Goal: Information Seeking & Learning: Check status

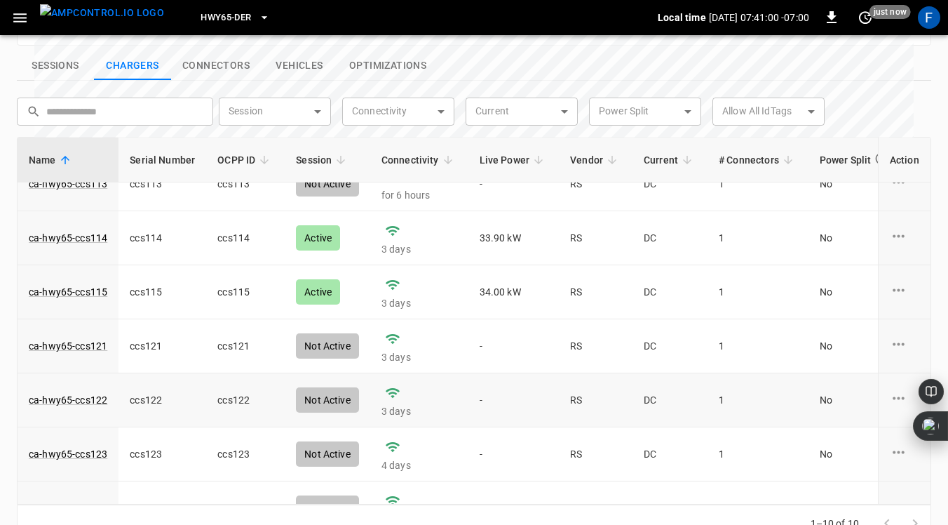
scroll to position [124, 0]
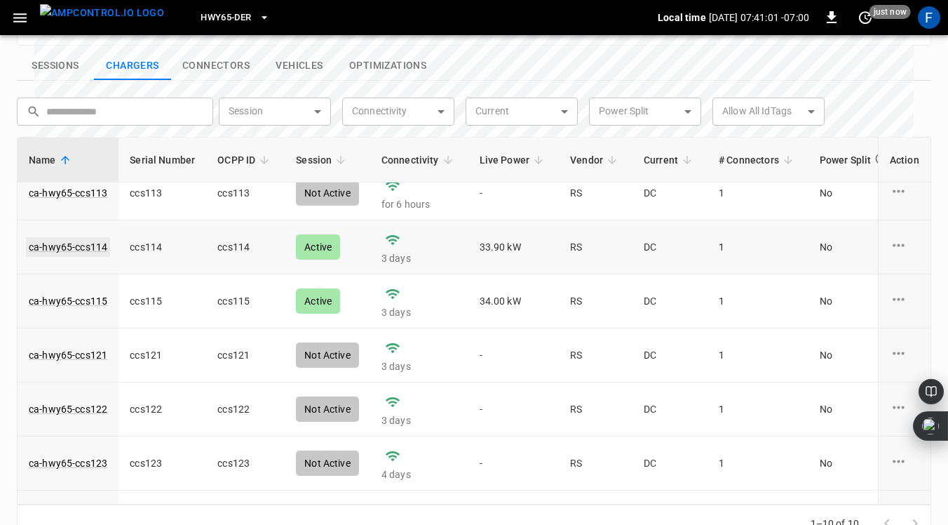
click at [61, 237] on link "ca-hwy65-ccs114" at bounding box center [68, 247] width 84 height 20
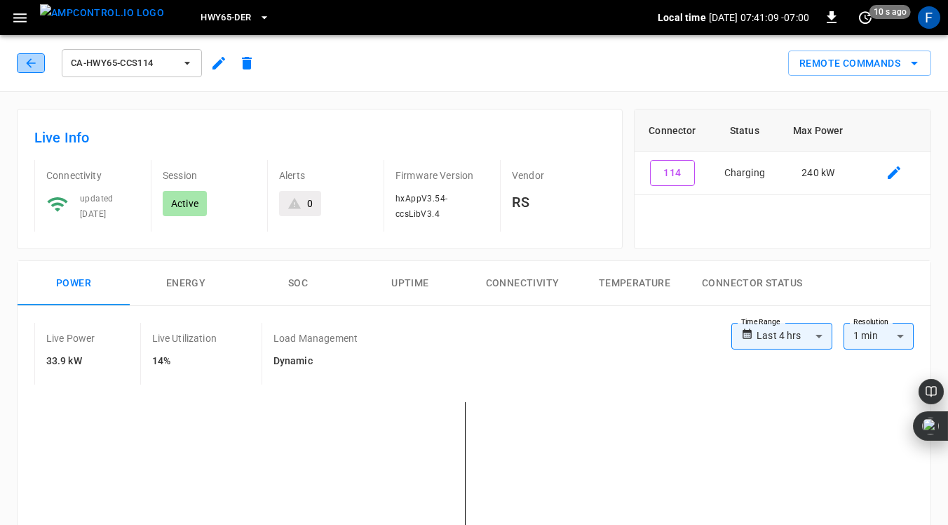
click at [21, 65] on button "button" at bounding box center [31, 63] width 28 height 20
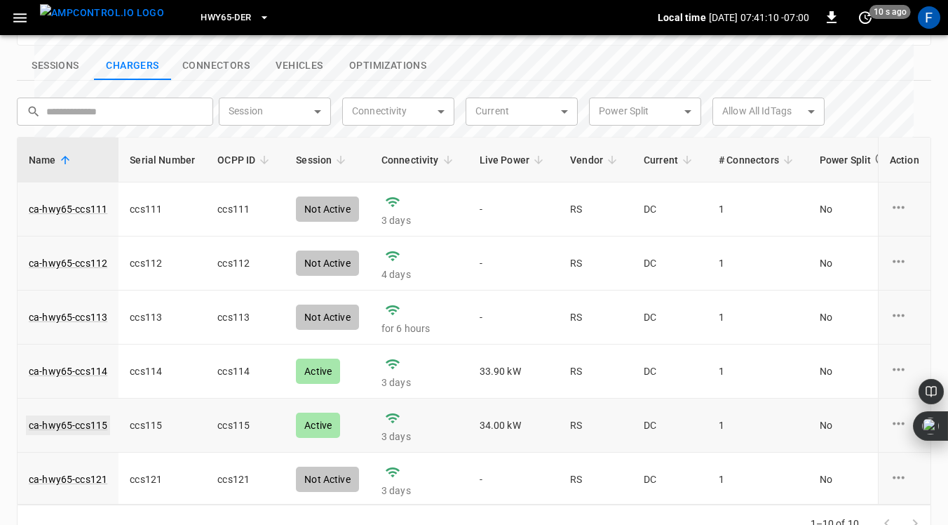
click at [72, 415] on link "ca-hwy65-ccs115" at bounding box center [68, 425] width 84 height 20
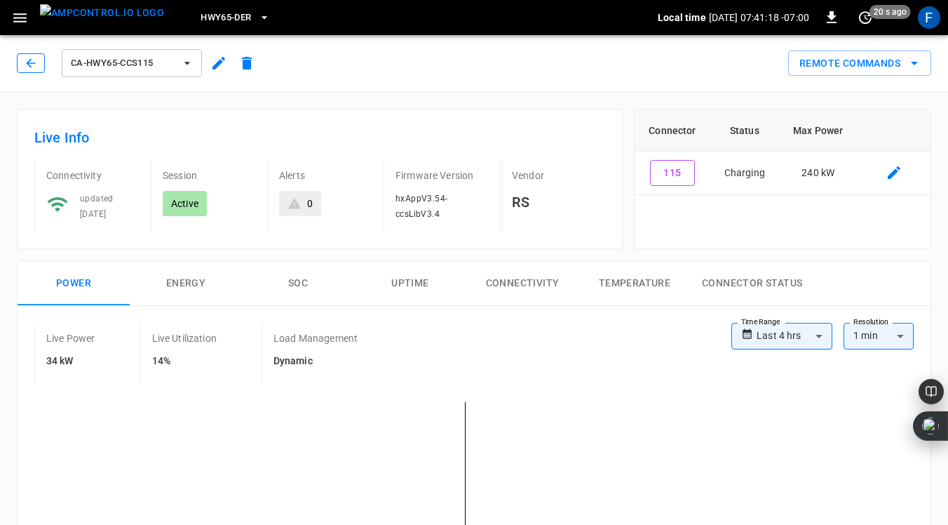
click at [32, 58] on icon "button" at bounding box center [31, 63] width 14 height 14
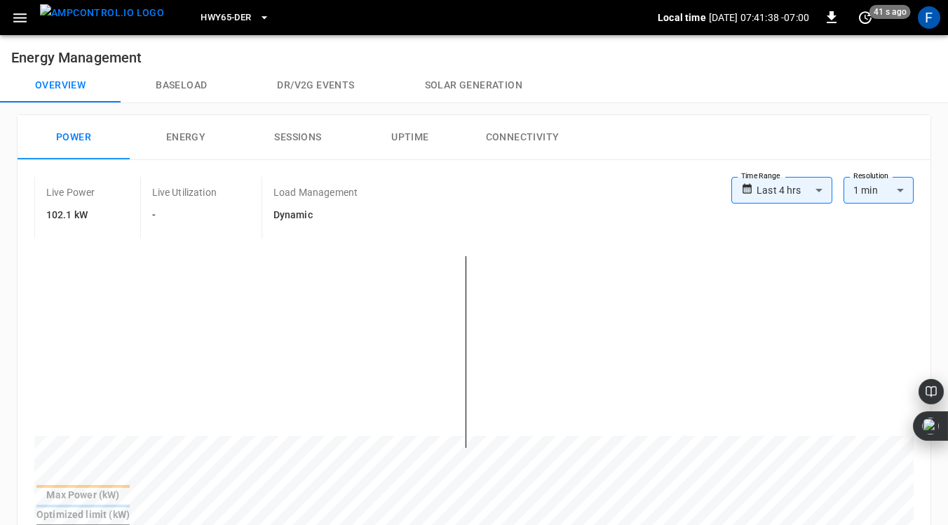
click at [467, 168] on div "**********" at bounding box center [474, 368] width 913 height 417
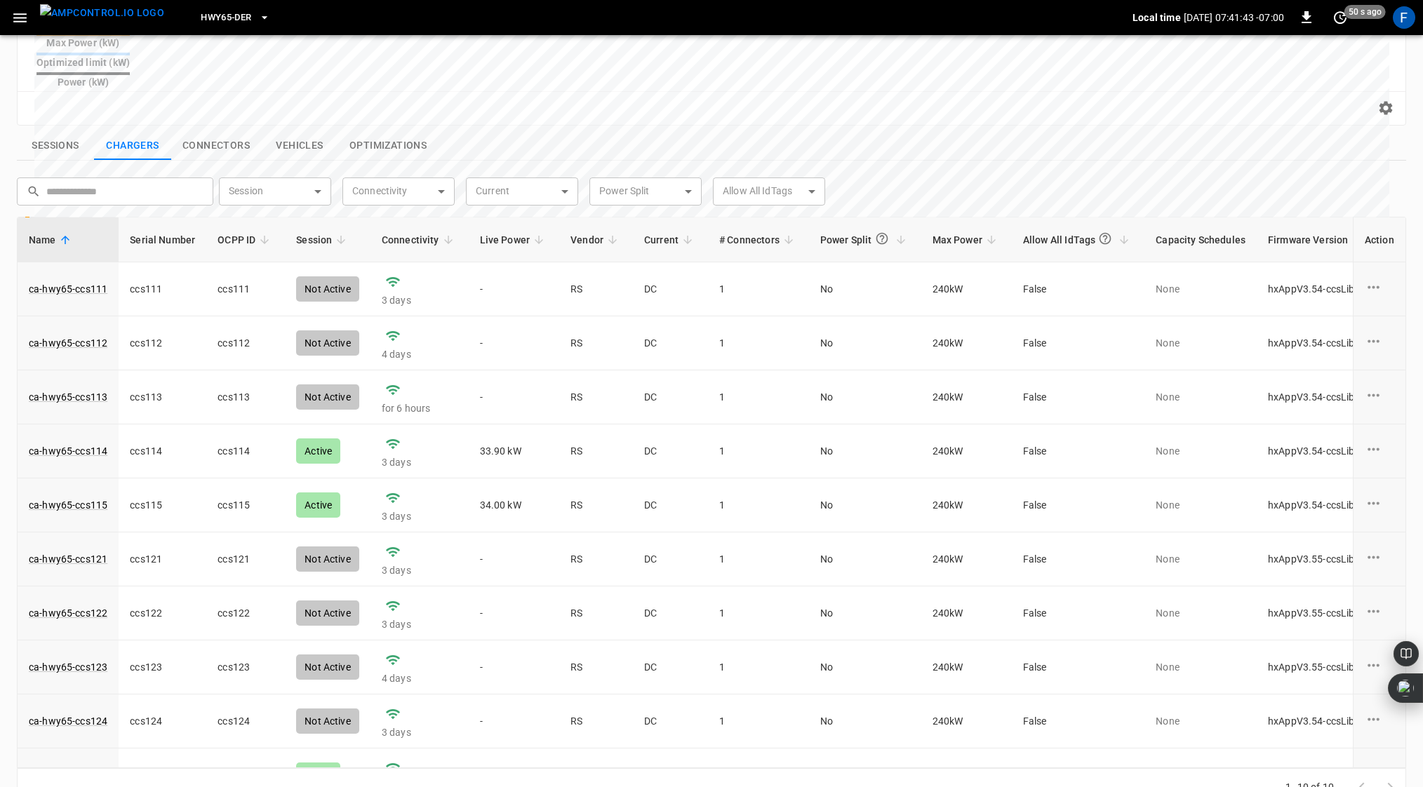
scroll to position [34, 0]
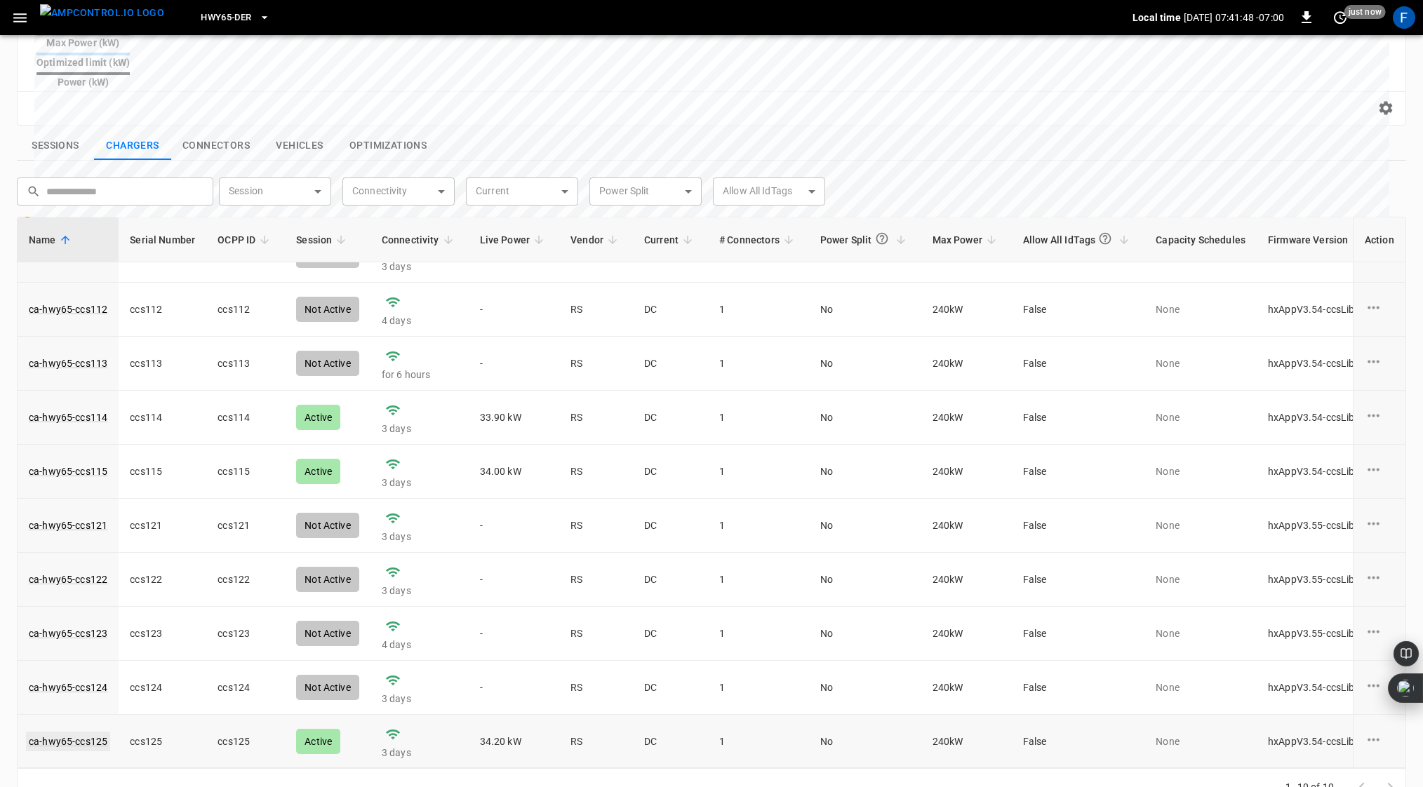
click at [87, 524] on link "ca-hwy65-ccs125" at bounding box center [68, 742] width 84 height 20
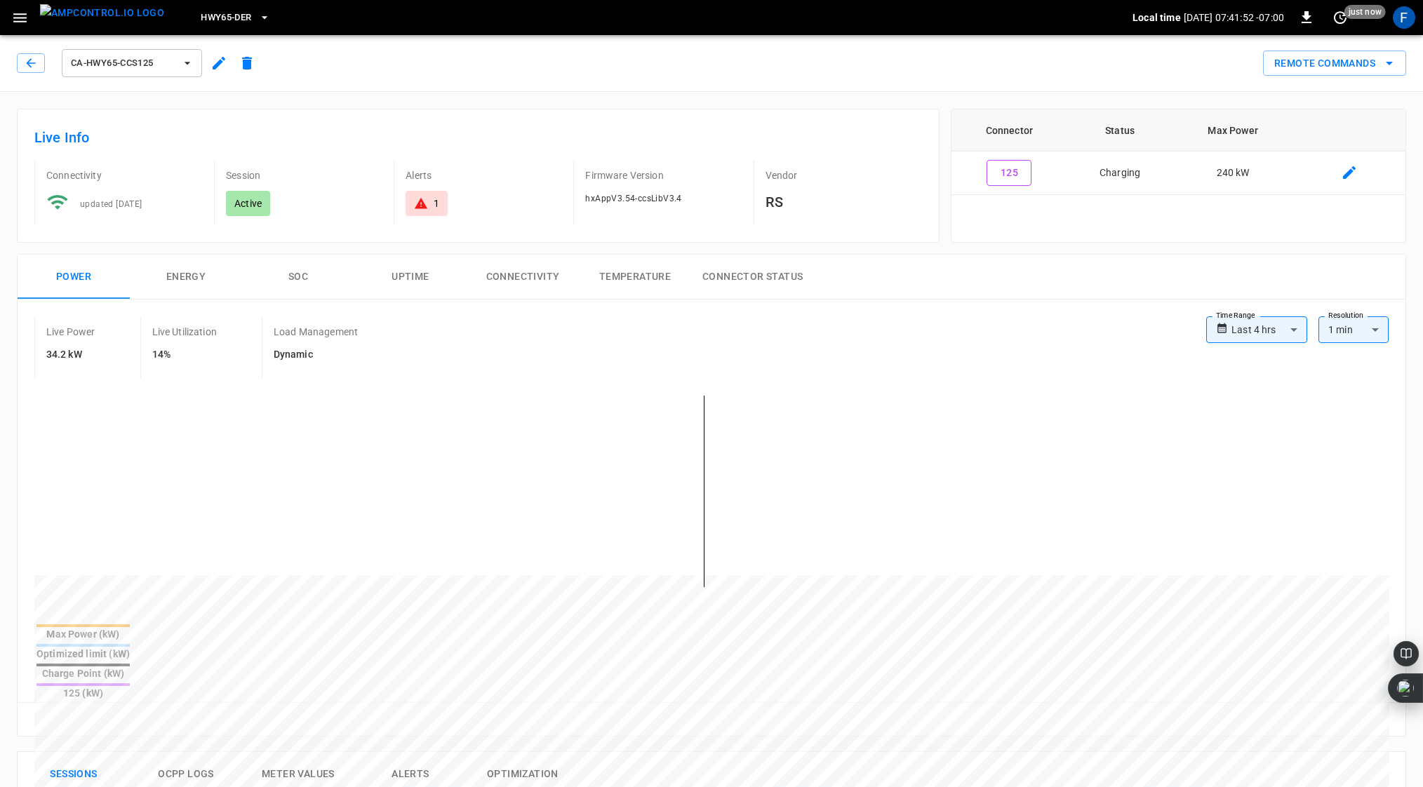
click at [417, 203] on icon at bounding box center [421, 203] width 14 height 14
click at [22, 55] on button "button" at bounding box center [31, 63] width 28 height 20
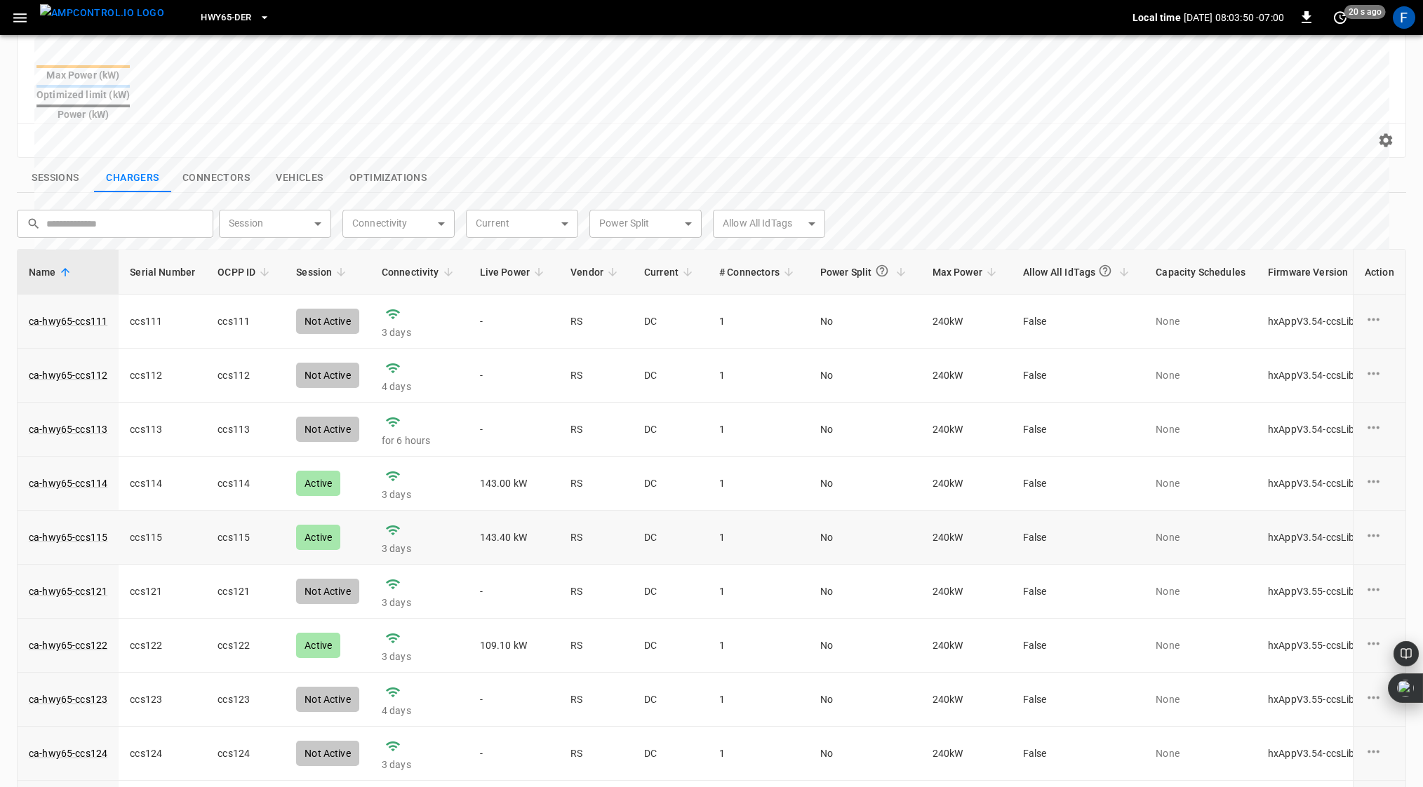
scroll to position [34, 0]
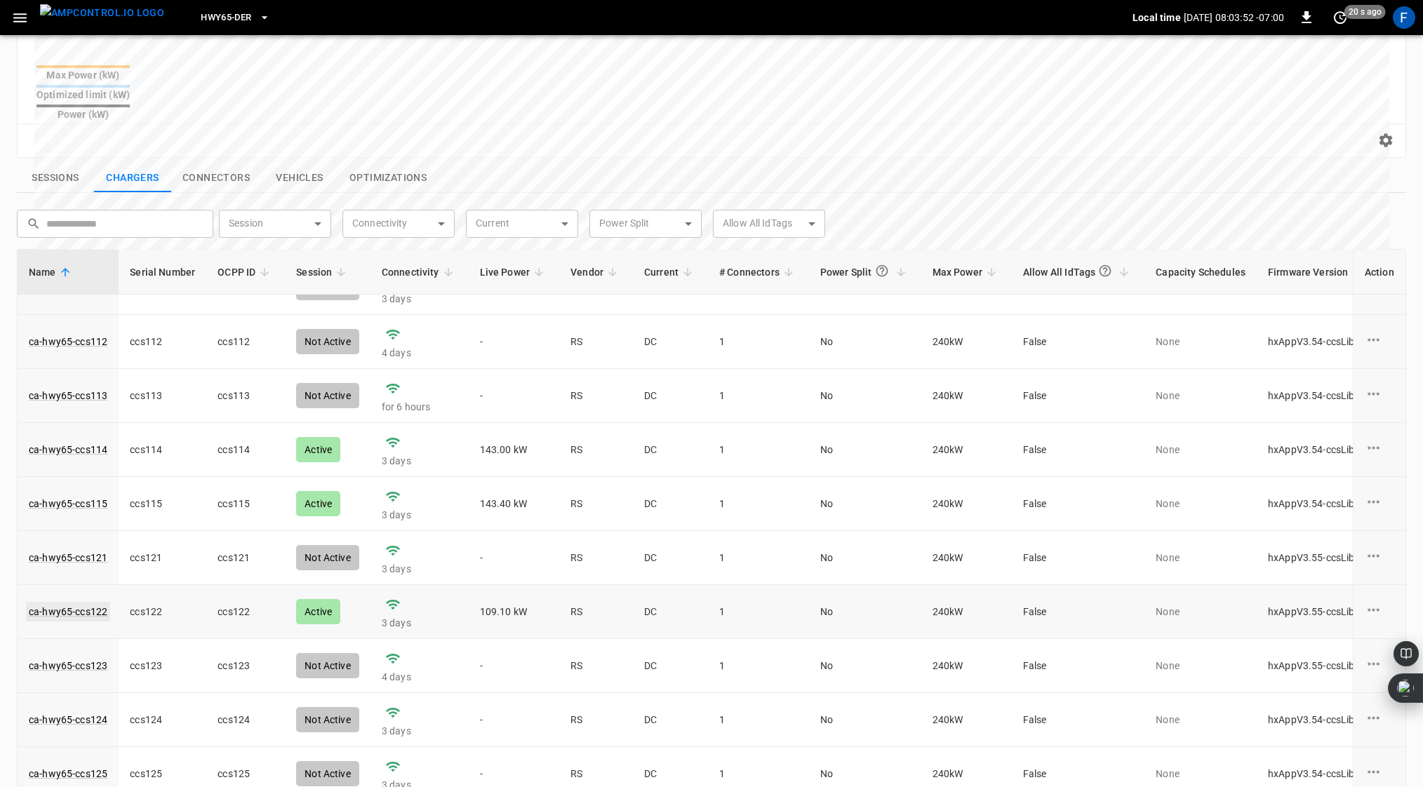
click at [61, 524] on link "ca-hwy65-ccs122" at bounding box center [68, 612] width 84 height 20
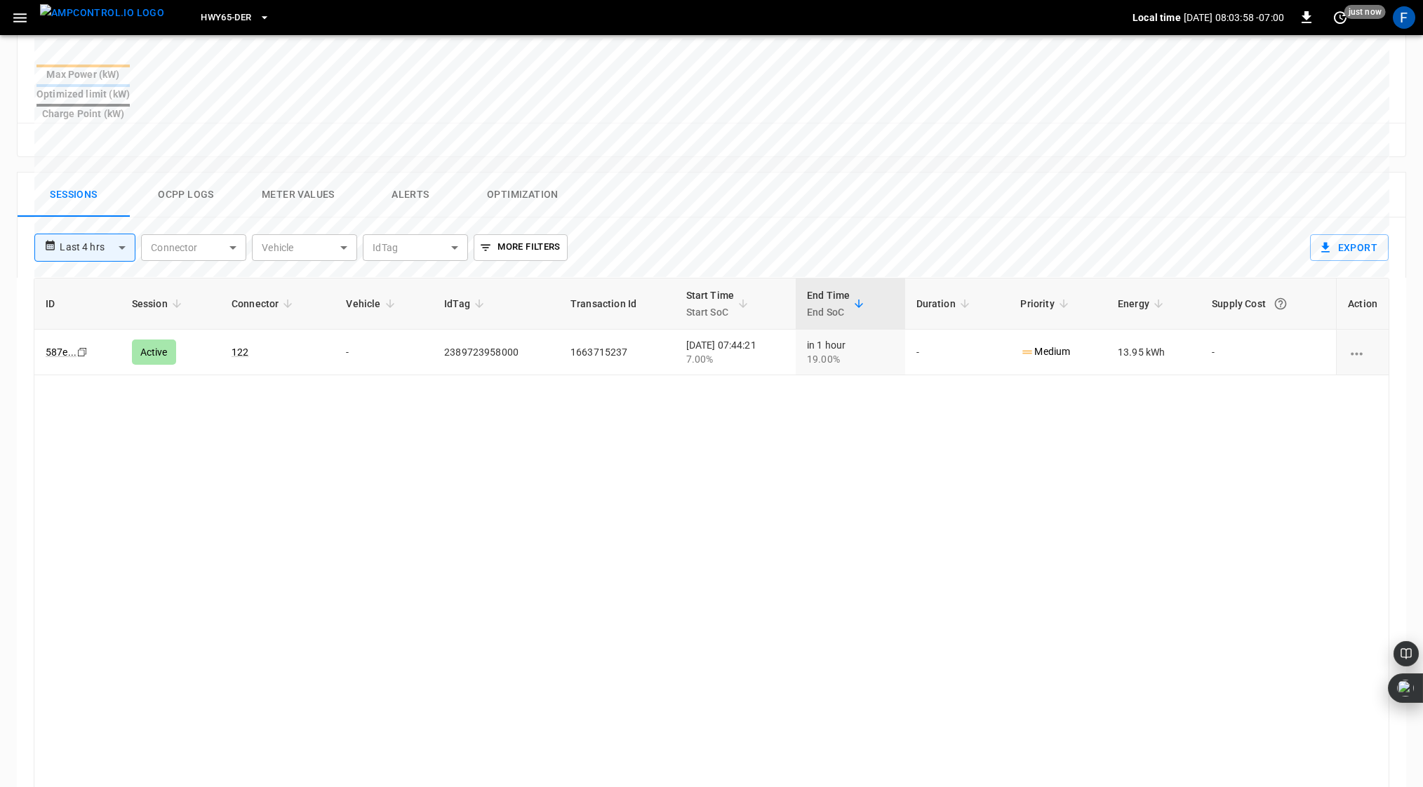
scroll to position [551, 0]
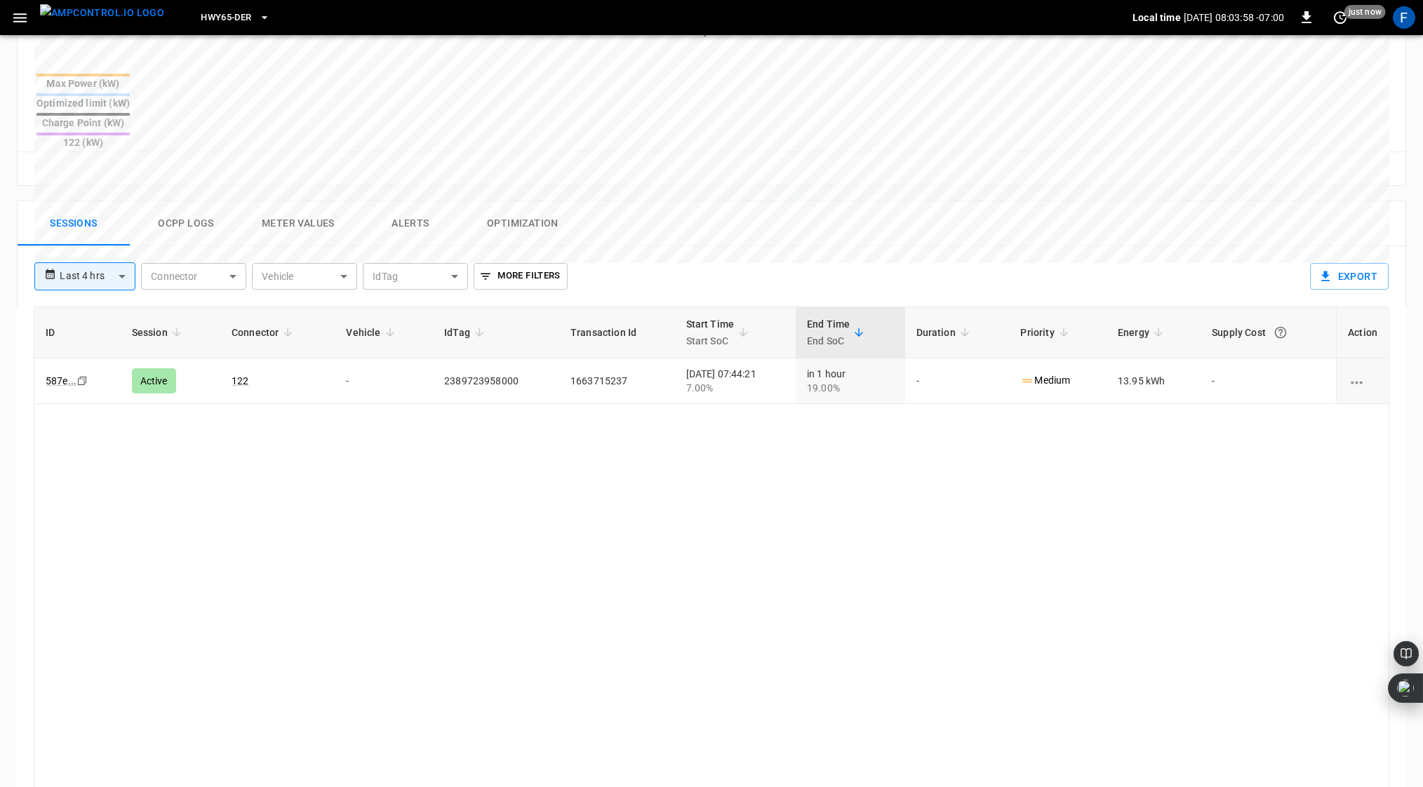
click at [196, 201] on button "Ocpp logs" at bounding box center [186, 223] width 112 height 45
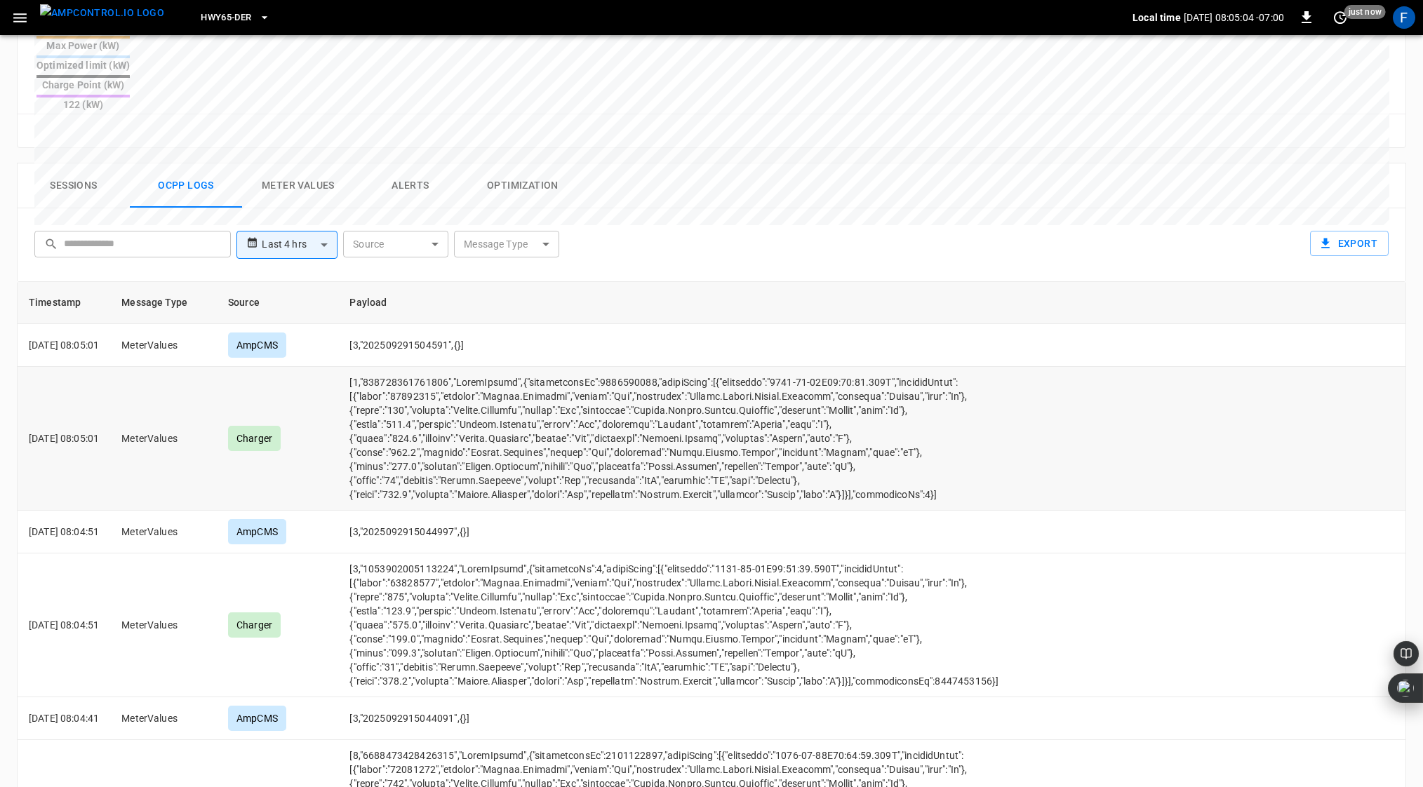
scroll to position [586, 0]
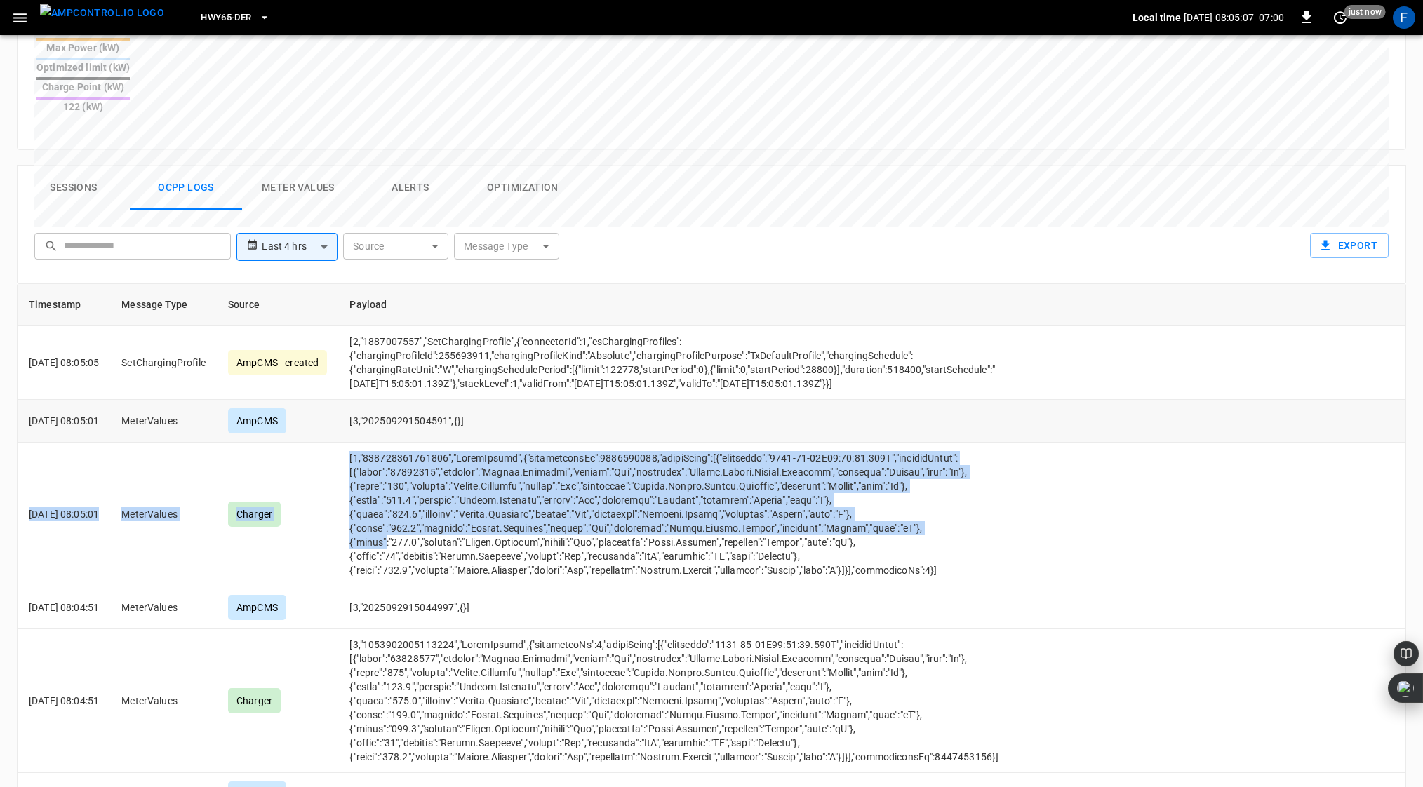
drag, startPoint x: 404, startPoint y: 419, endPoint x: 466, endPoint y: 400, distance: 65.4
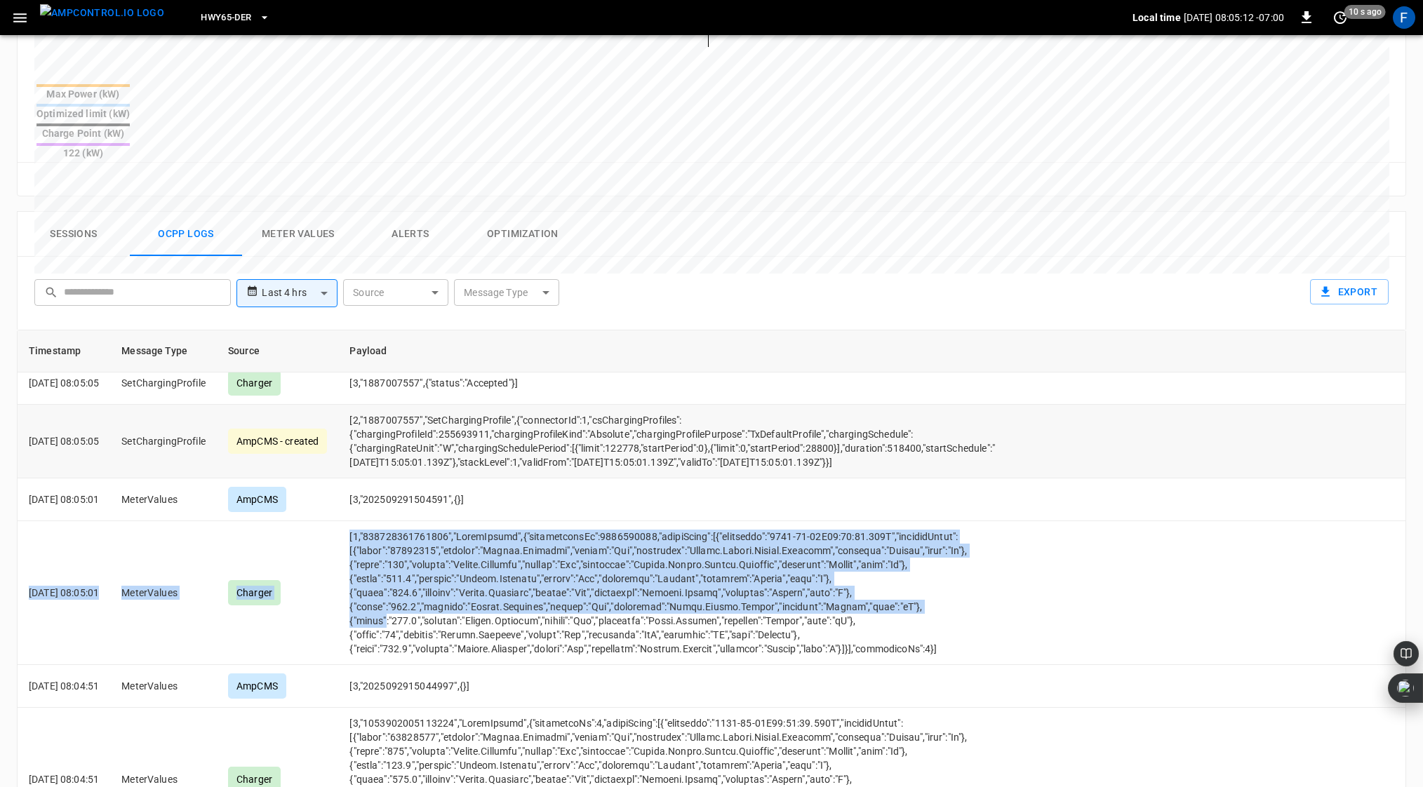
scroll to position [336, 0]
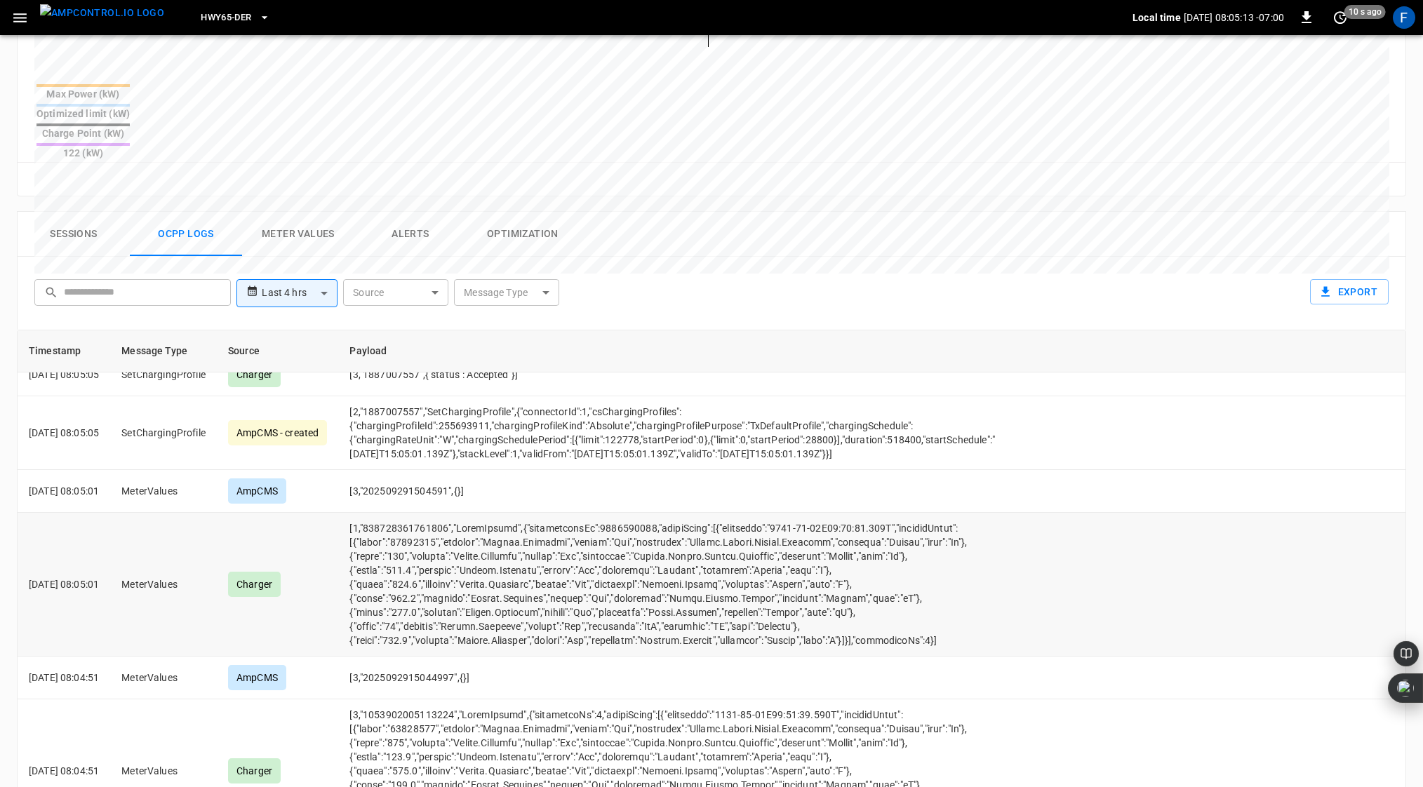
click at [452, 524] on td "opcc-messages-table" at bounding box center [673, 585] width 671 height 144
drag, startPoint x: 398, startPoint y: 531, endPoint x: 447, endPoint y: 549, distance: 52.4
click at [447, 524] on td "opcc-messages-table" at bounding box center [673, 585] width 671 height 144
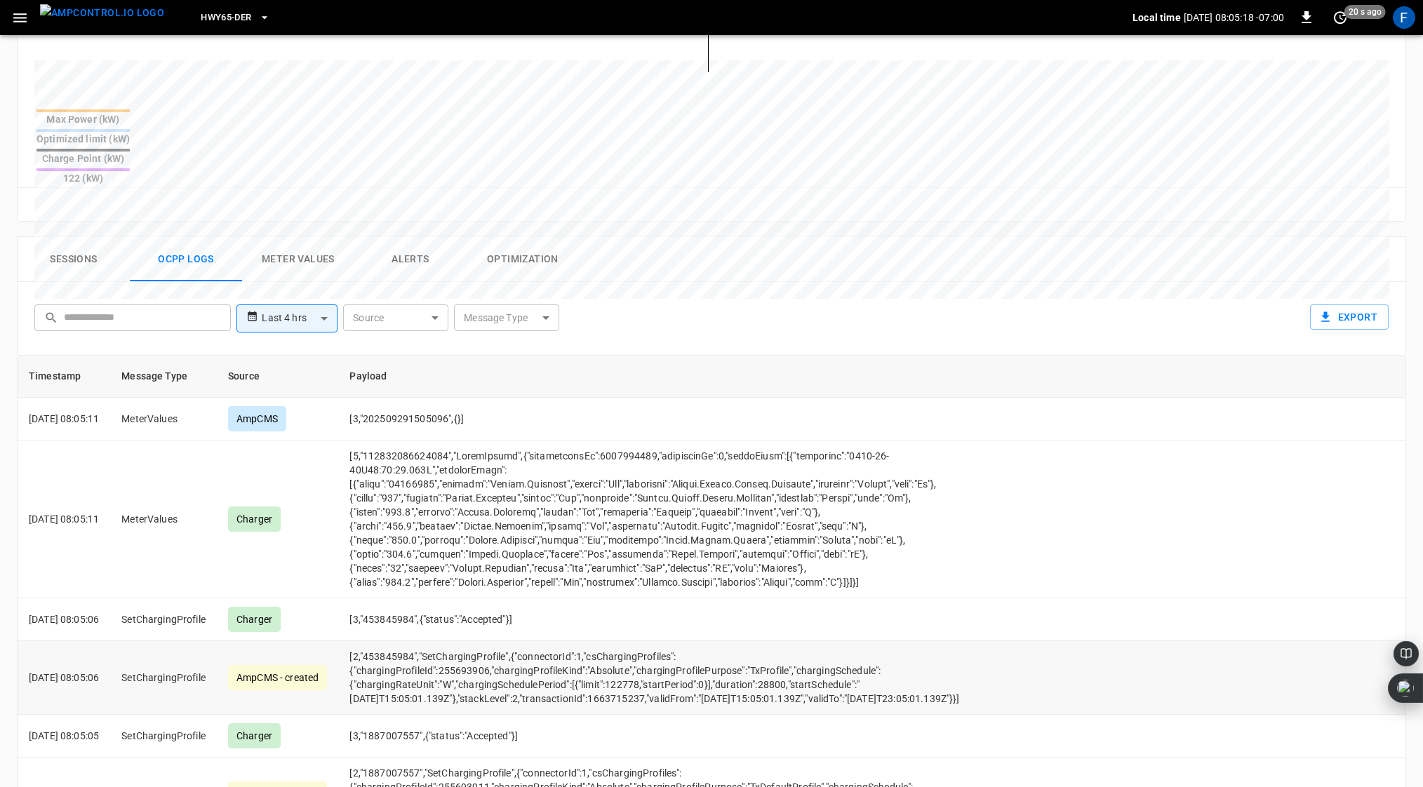
scroll to position [513, 0]
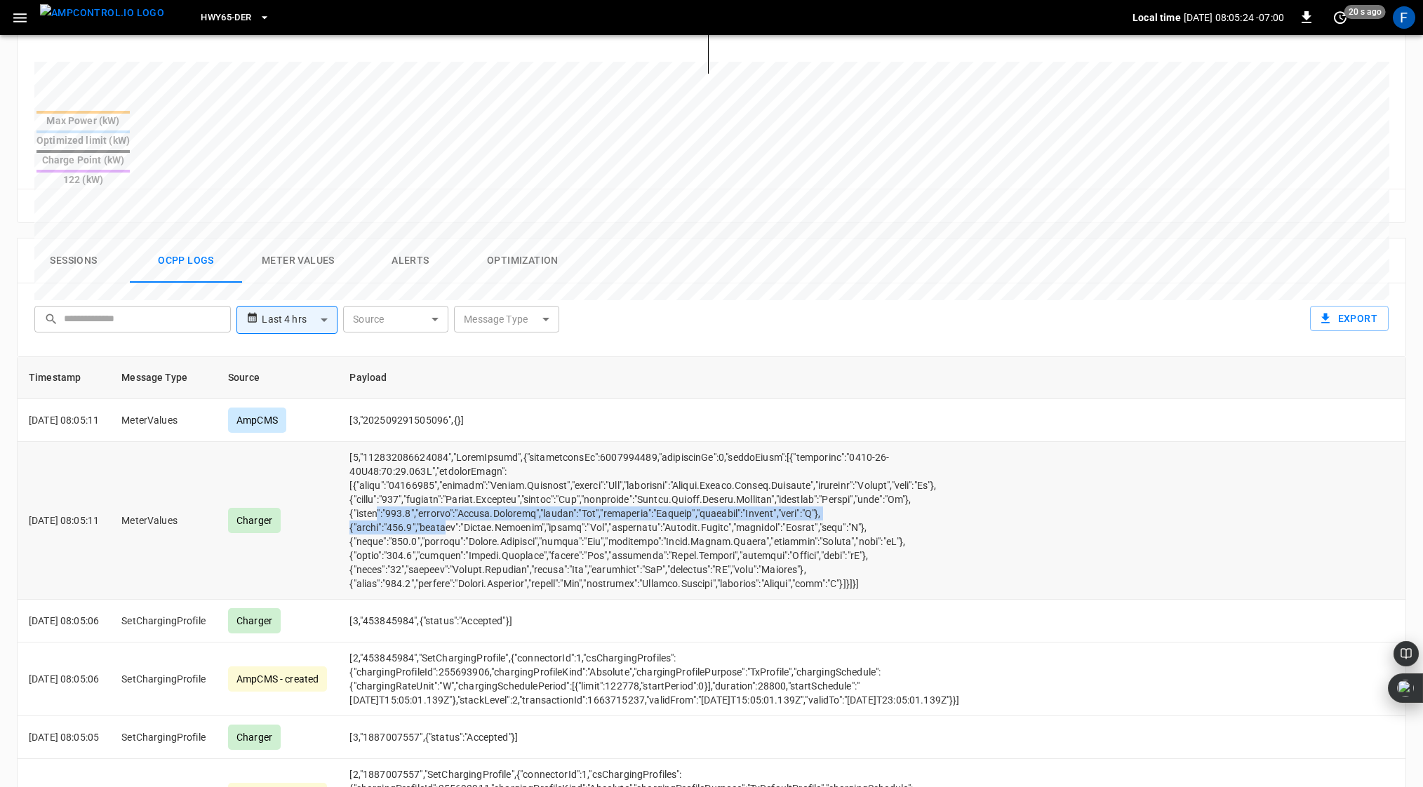
drag, startPoint x: 401, startPoint y: 461, endPoint x: 468, endPoint y: 478, distance: 69.6
click at [468, 478] on td "opcc-messages-table" at bounding box center [673, 521] width 671 height 158
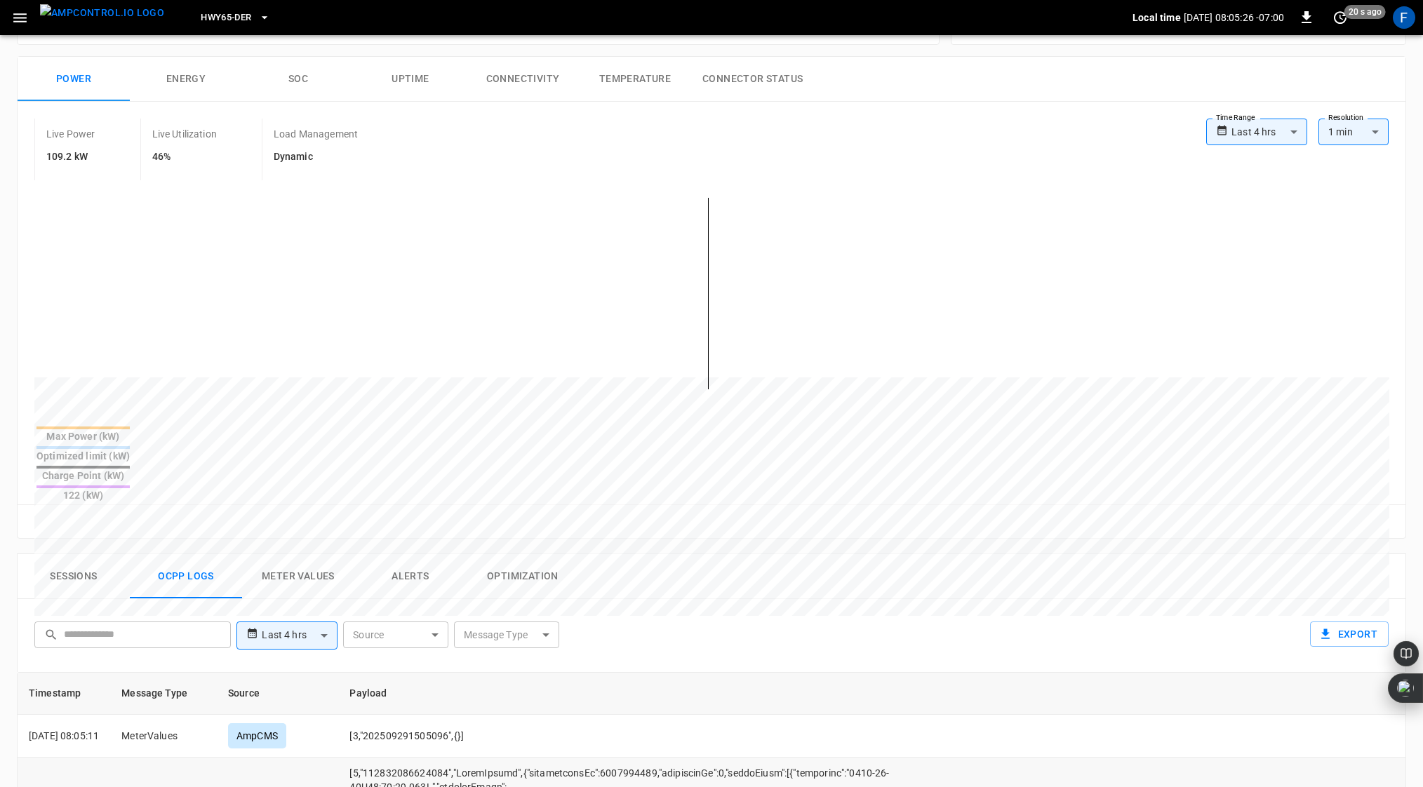
scroll to position [0, 0]
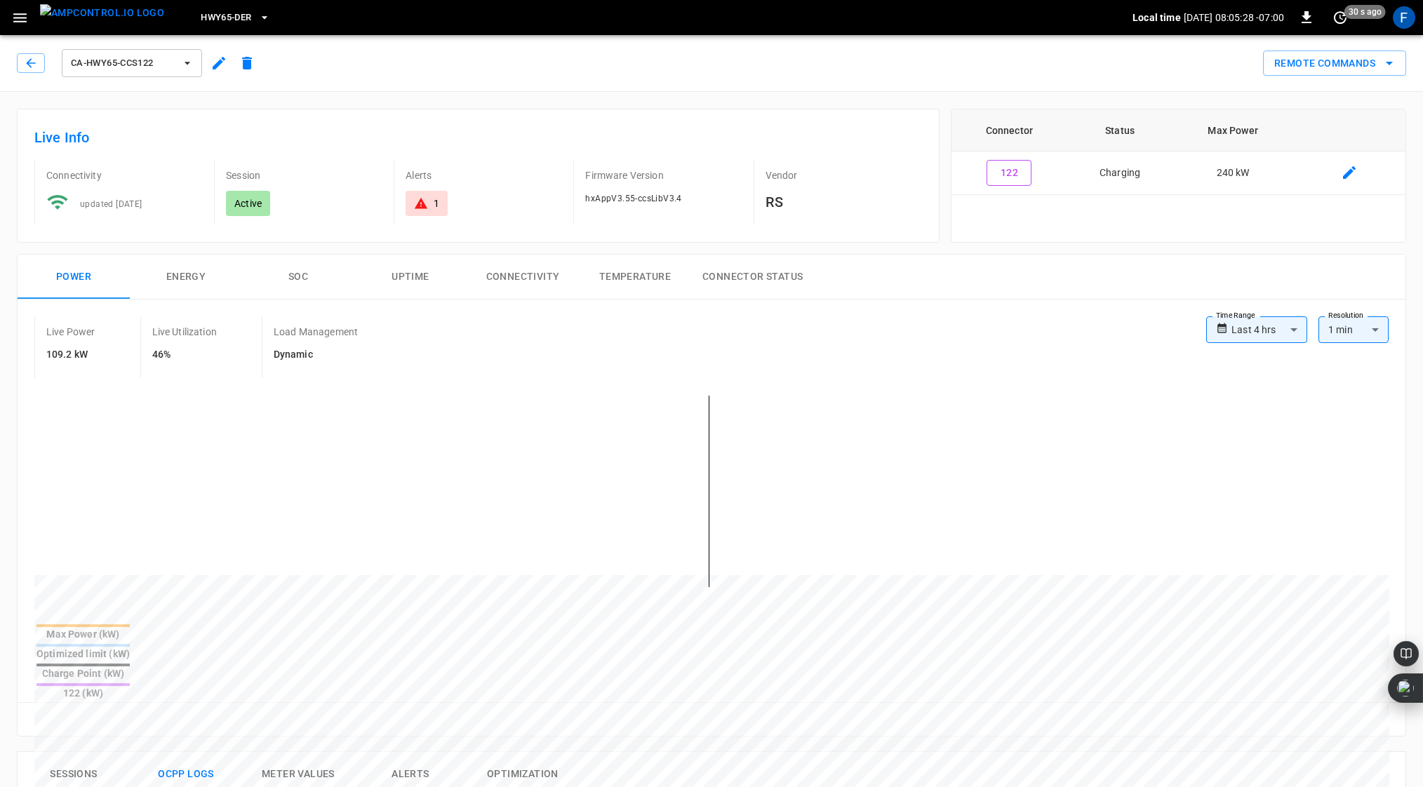
click at [419, 191] on div "1" at bounding box center [426, 203] width 42 height 25
click at [31, 65] on icon "button" at bounding box center [31, 63] width 14 height 14
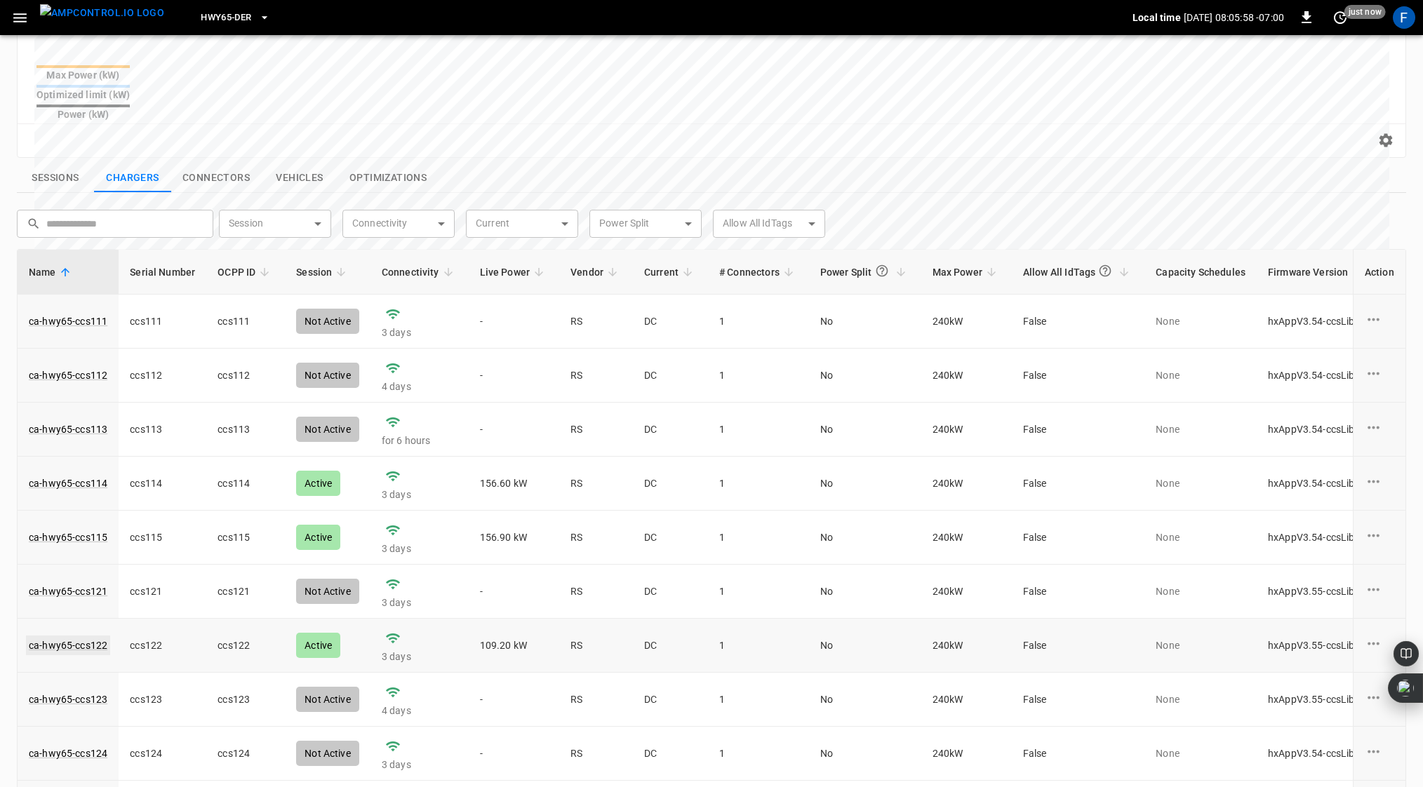
scroll to position [34, 0]
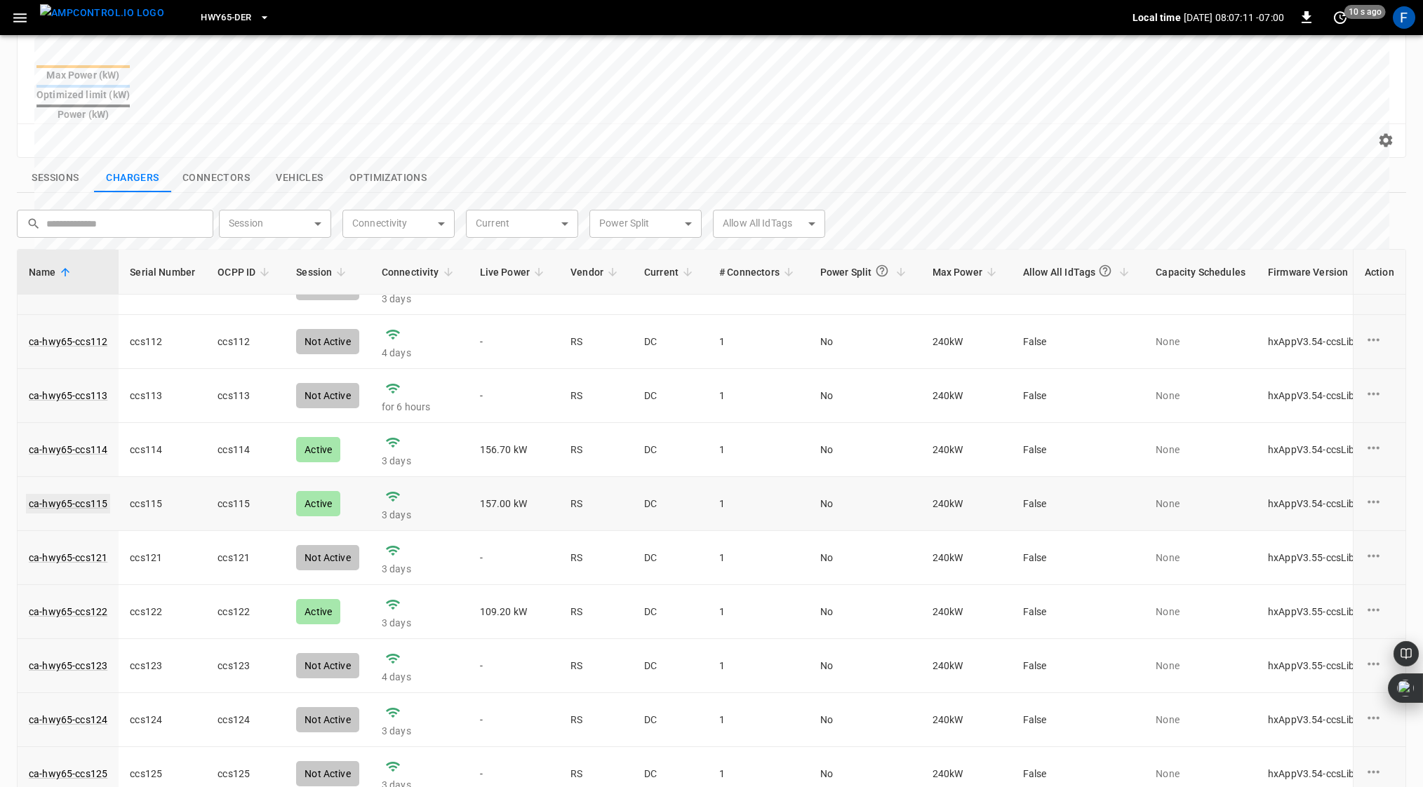
click at [88, 494] on link "ca-hwy65-ccs115" at bounding box center [68, 504] width 84 height 20
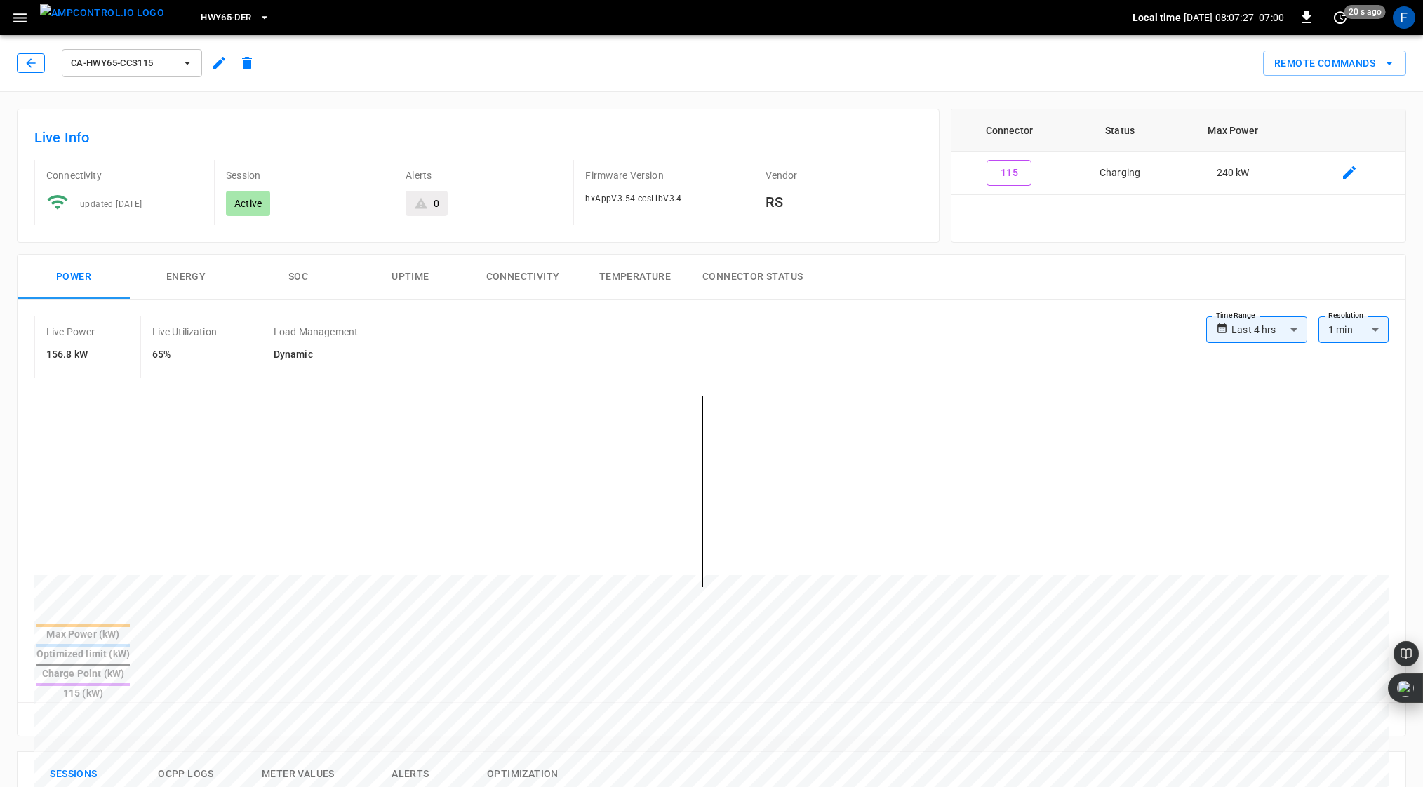
click at [29, 67] on icon "button" at bounding box center [31, 63] width 14 height 14
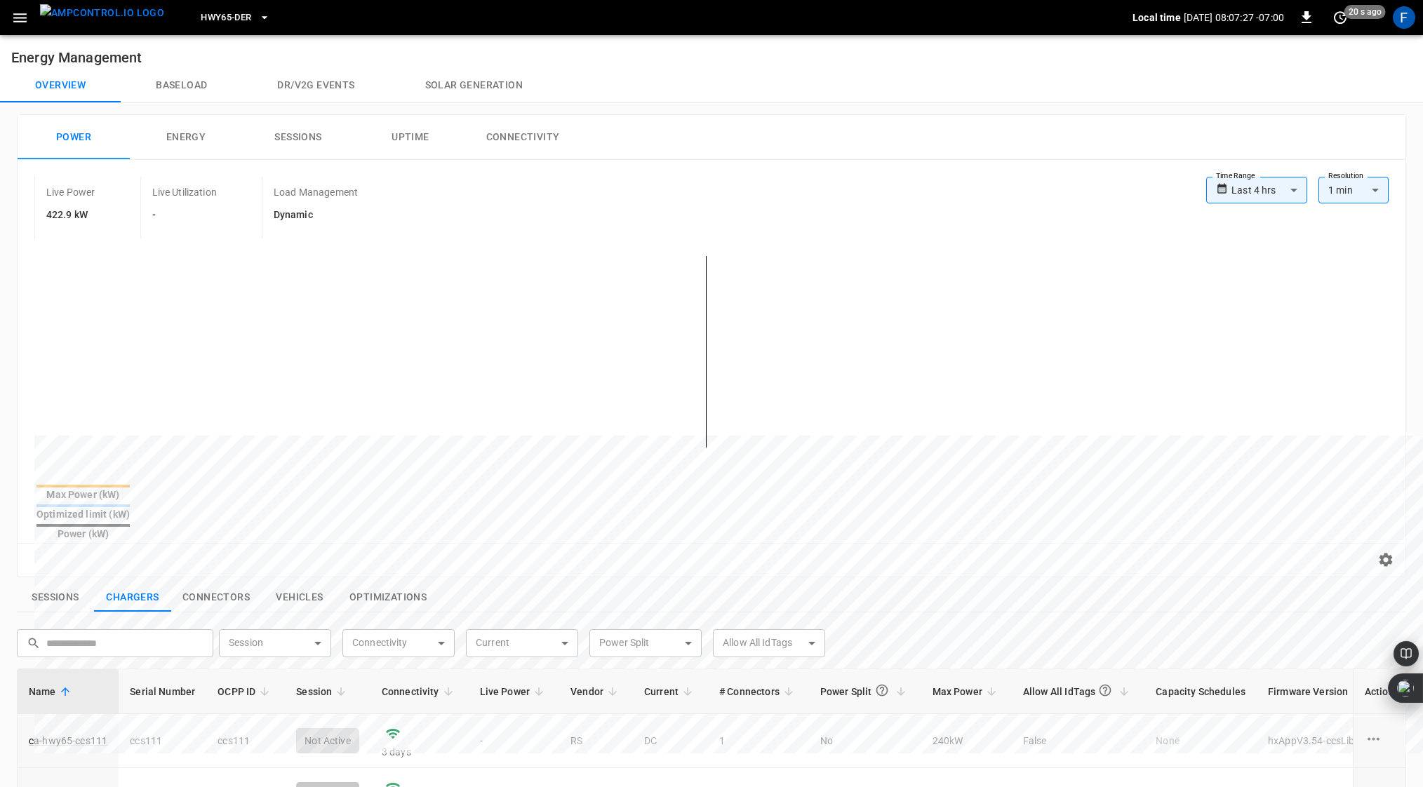
scroll to position [419, 0]
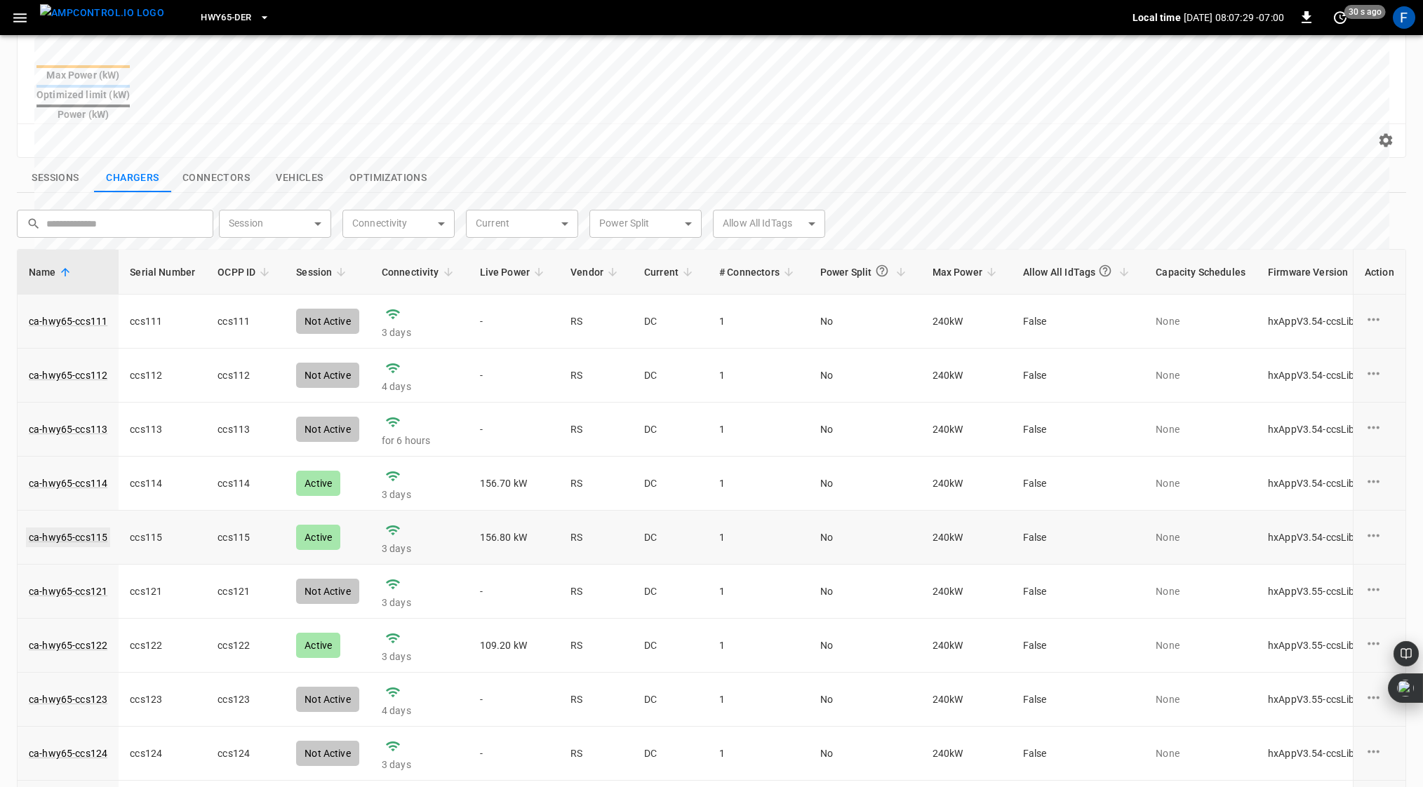
click at [76, 524] on link "ca-hwy65-ccs115" at bounding box center [68, 538] width 84 height 20
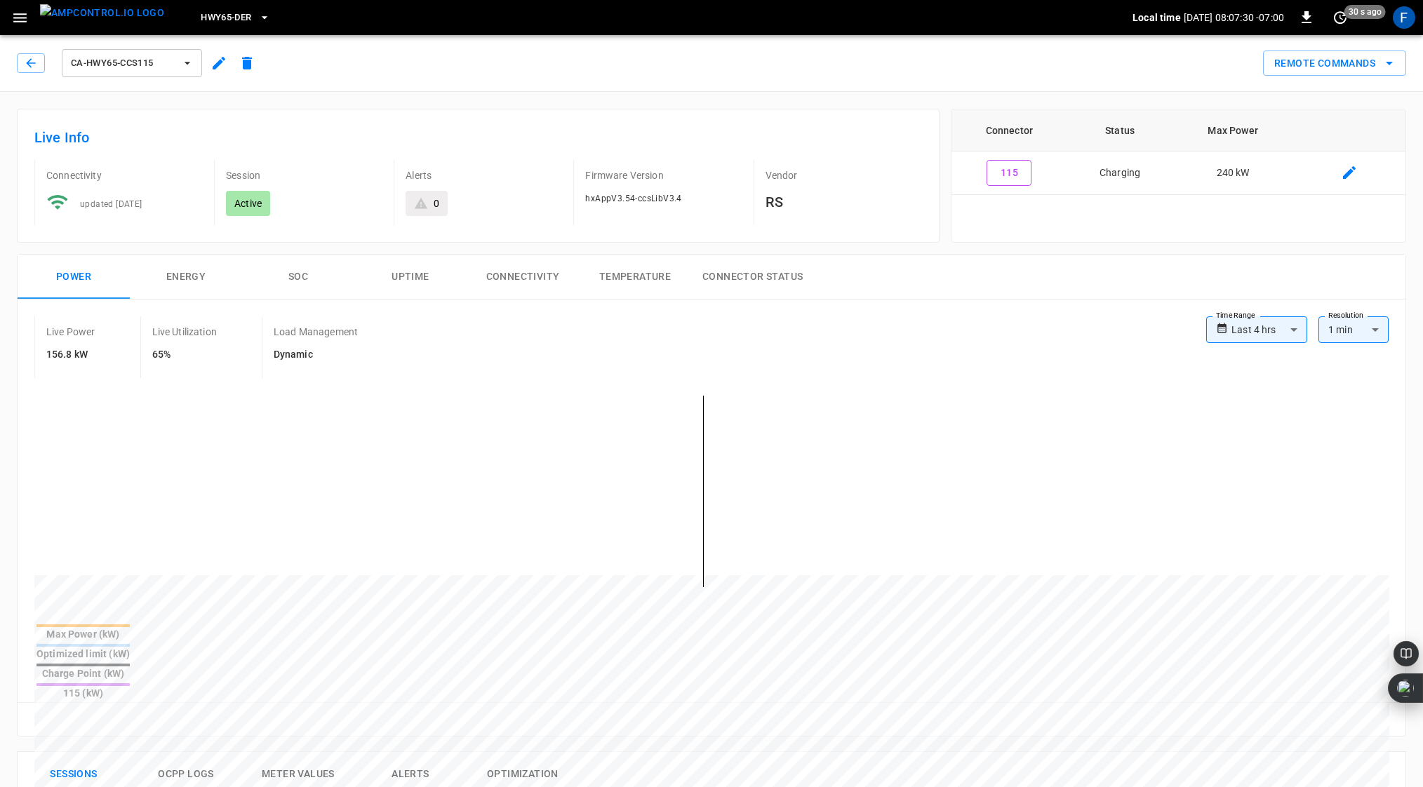
scroll to position [626, 0]
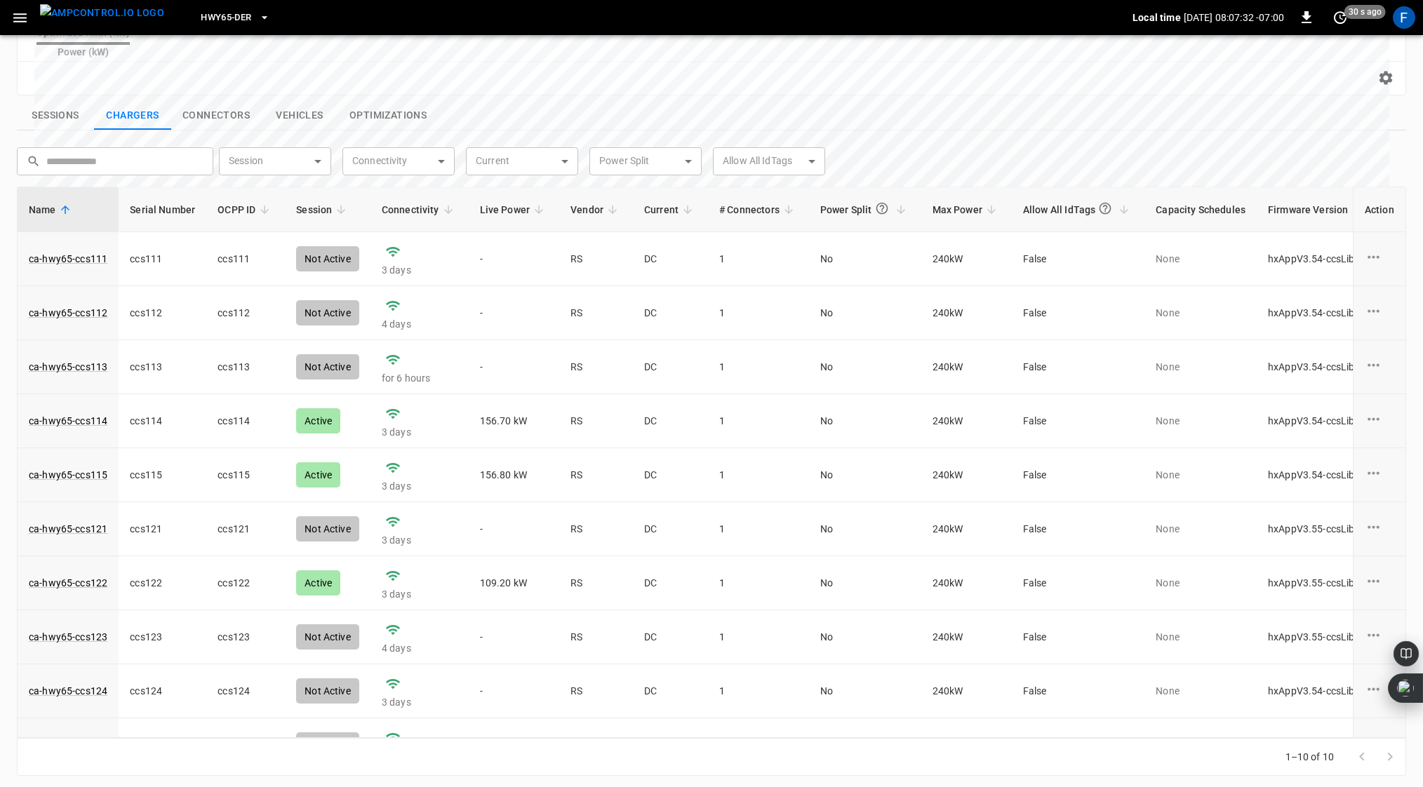
scroll to position [452, 0]
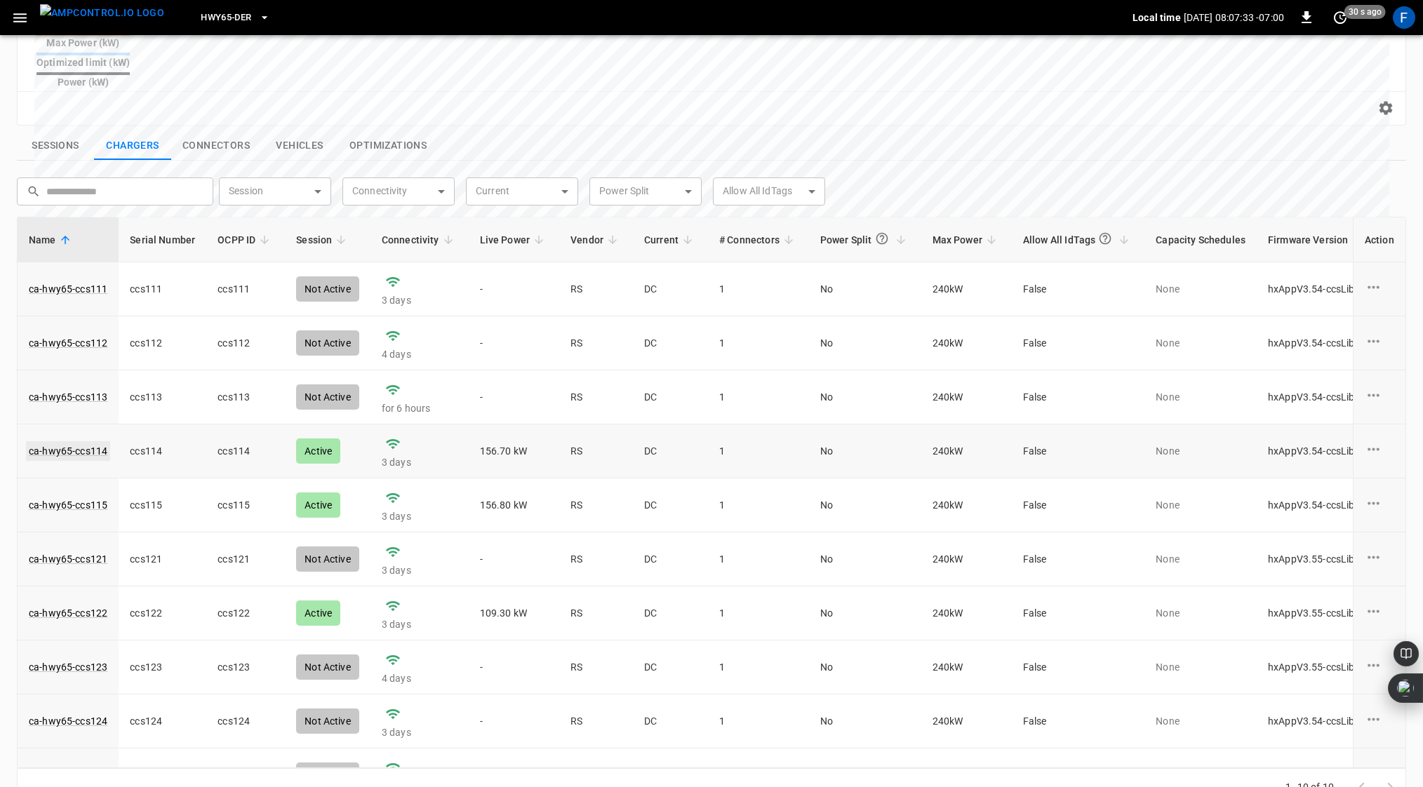
click at [81, 441] on link "ca-hwy65-ccs114" at bounding box center [68, 451] width 84 height 20
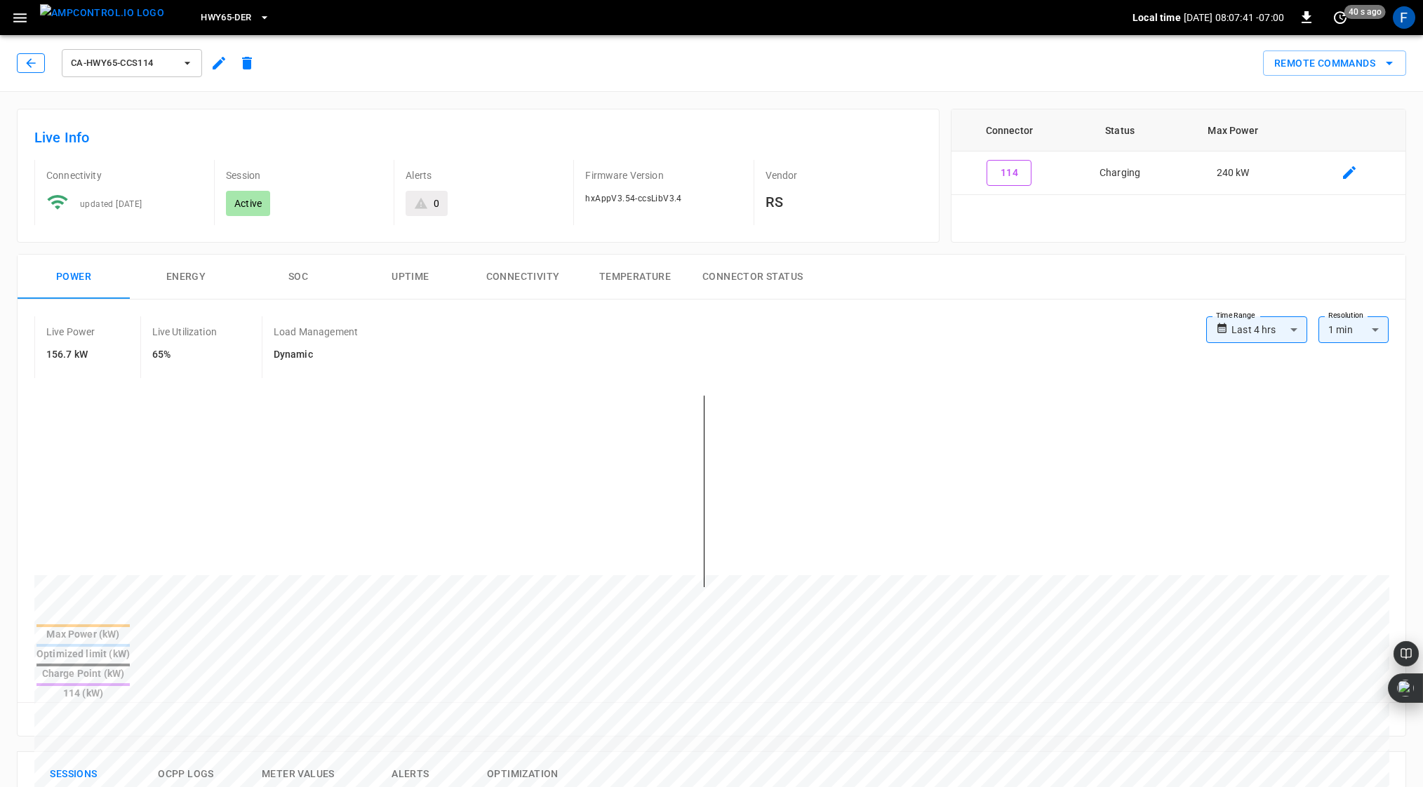
click at [34, 64] on icon "button" at bounding box center [31, 63] width 14 height 14
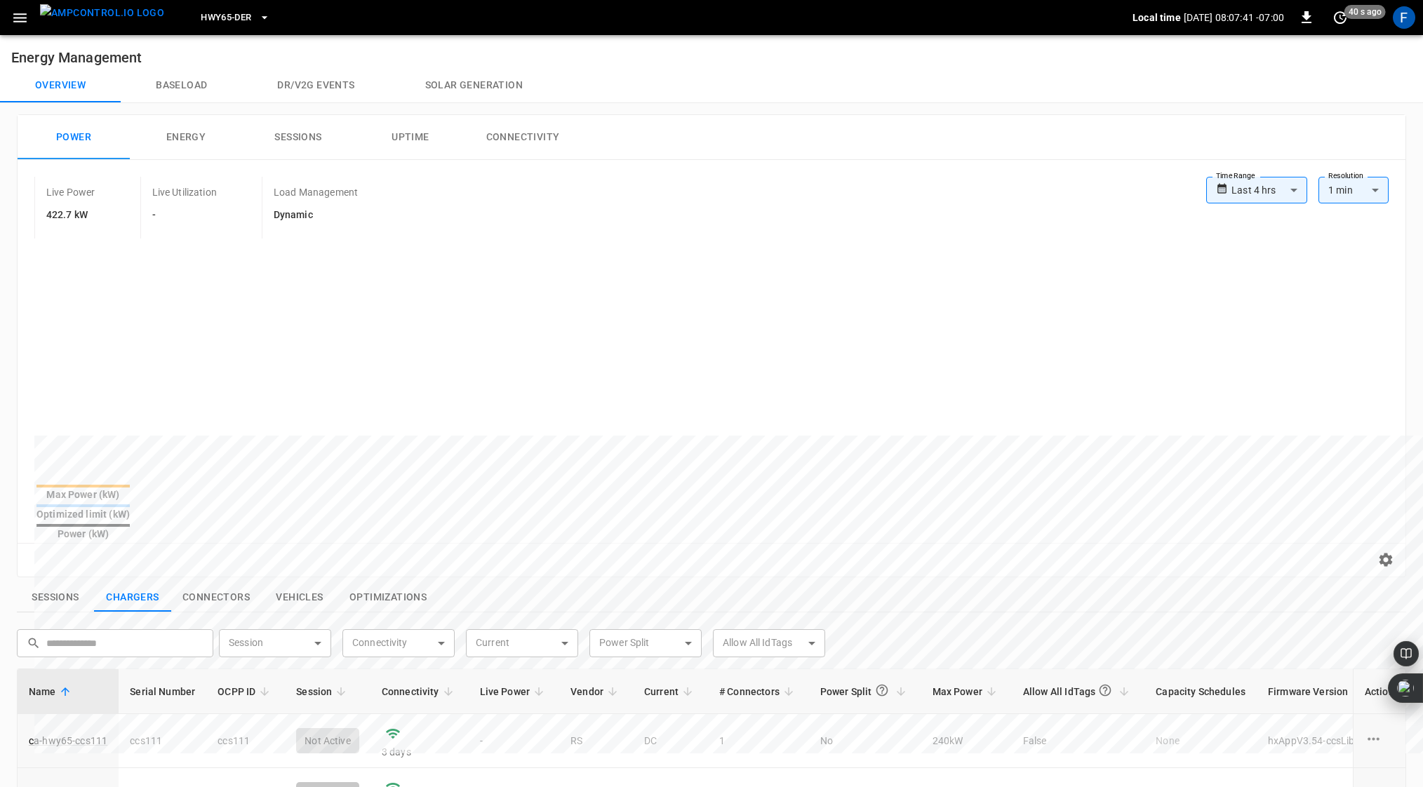
scroll to position [452, 0]
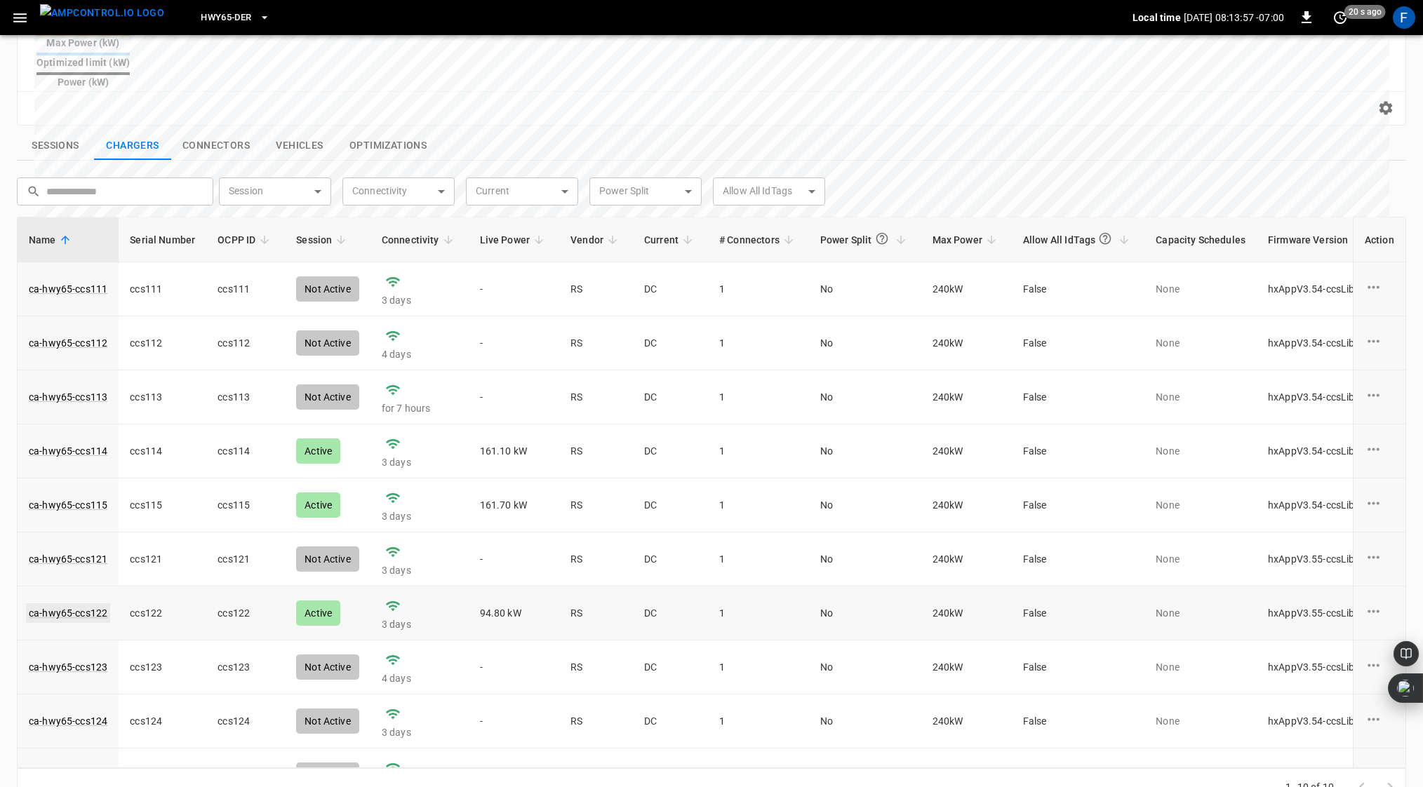
click at [83, 524] on link "ca-hwy65-ccs122" at bounding box center [68, 613] width 84 height 20
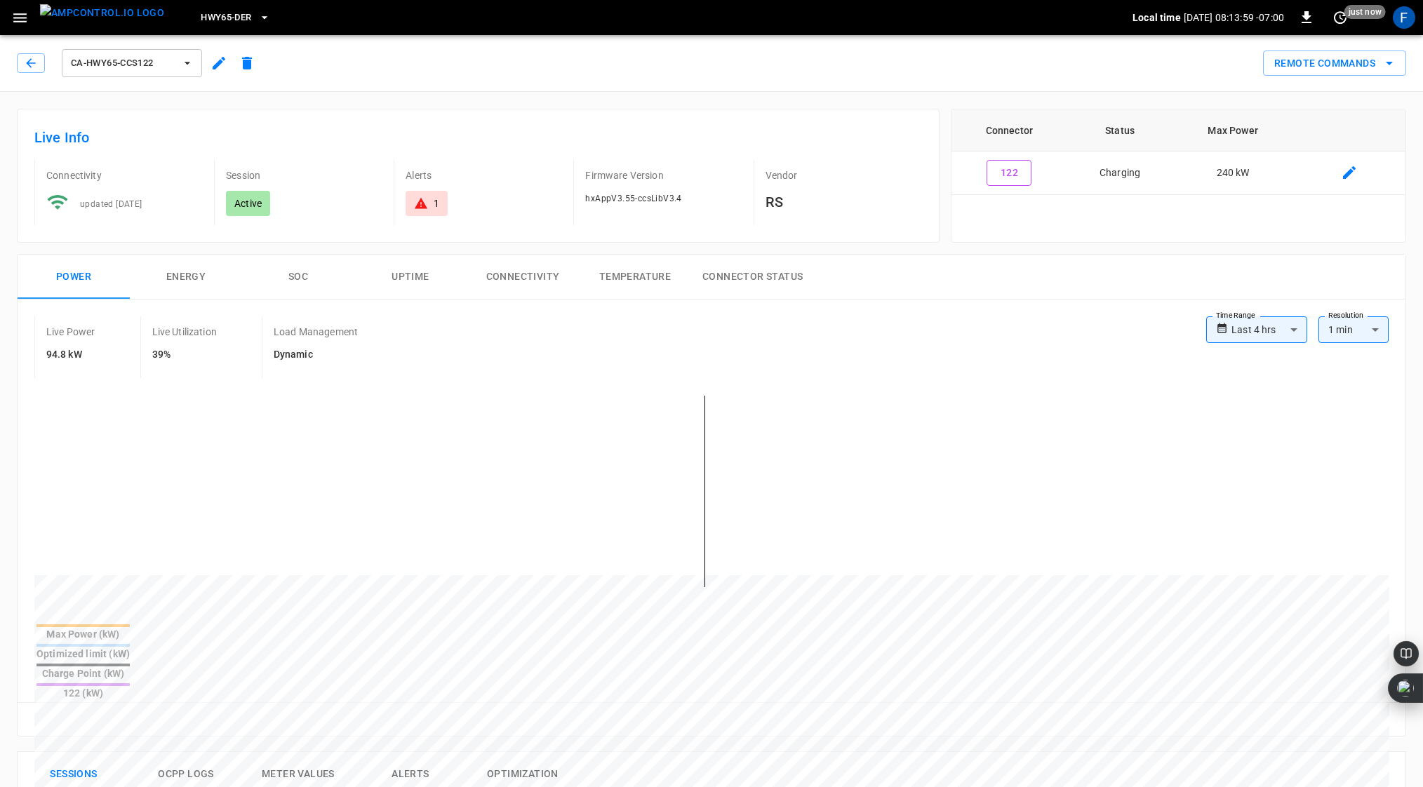
click at [299, 267] on button "SOC" at bounding box center [298, 277] width 112 height 45
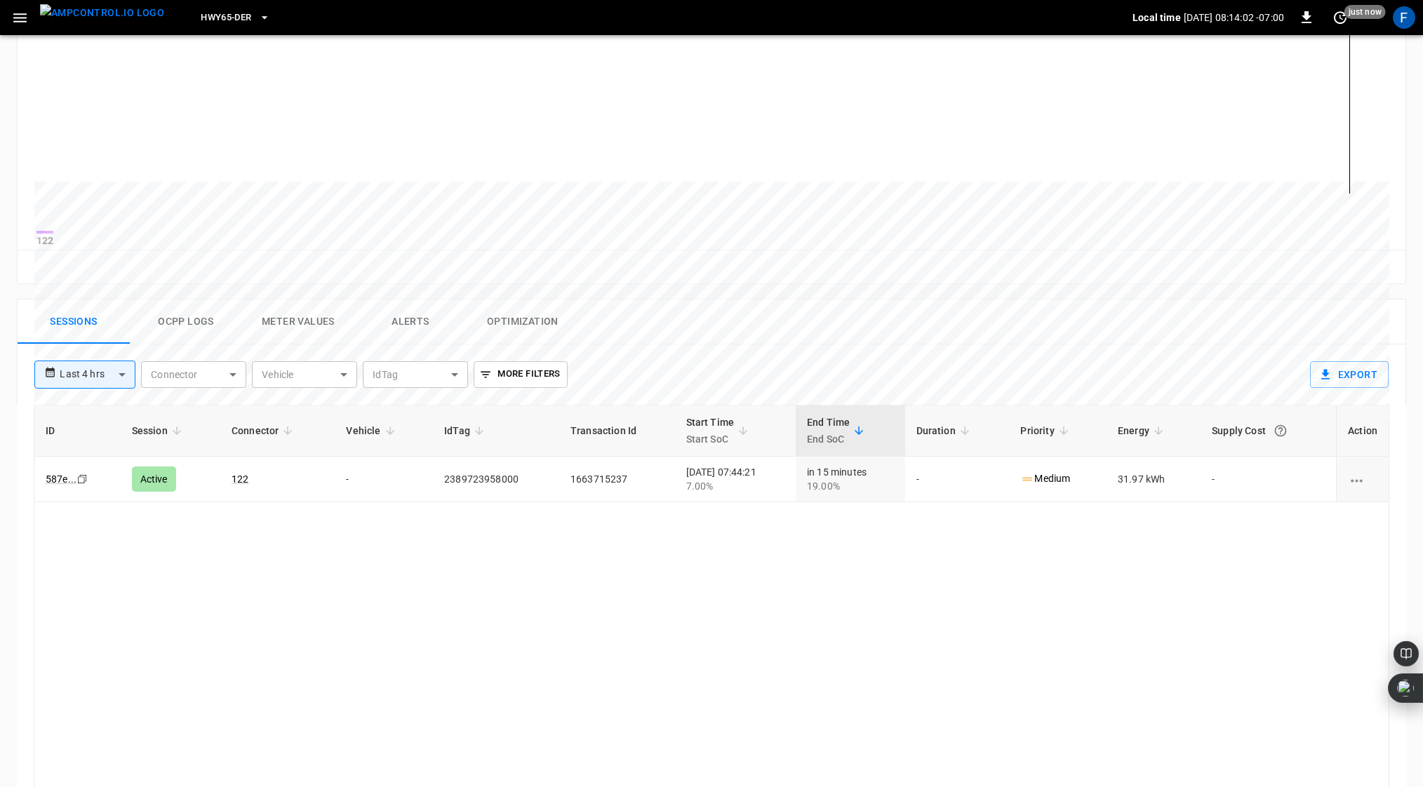
scroll to position [492, 0]
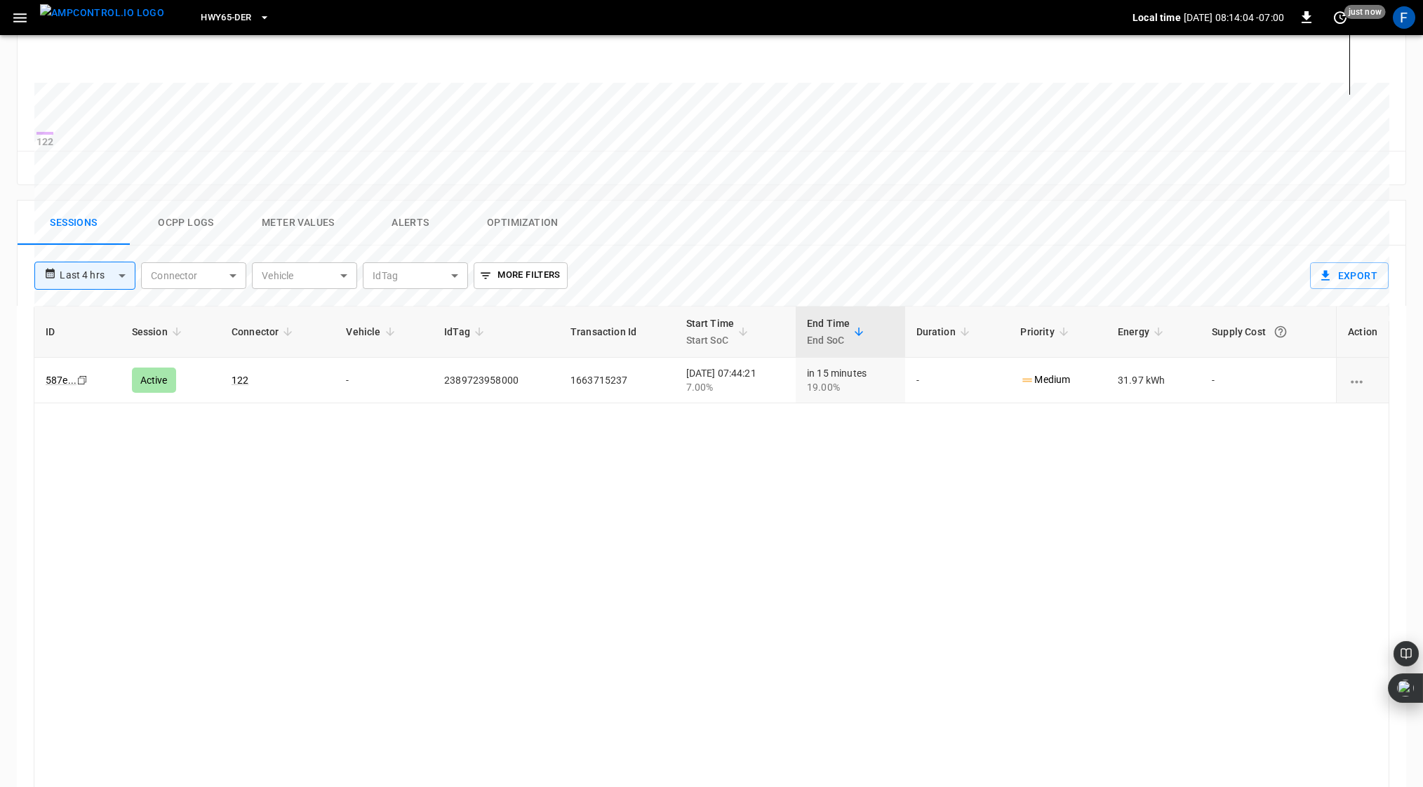
click at [187, 237] on button "Ocpp logs" at bounding box center [186, 223] width 112 height 45
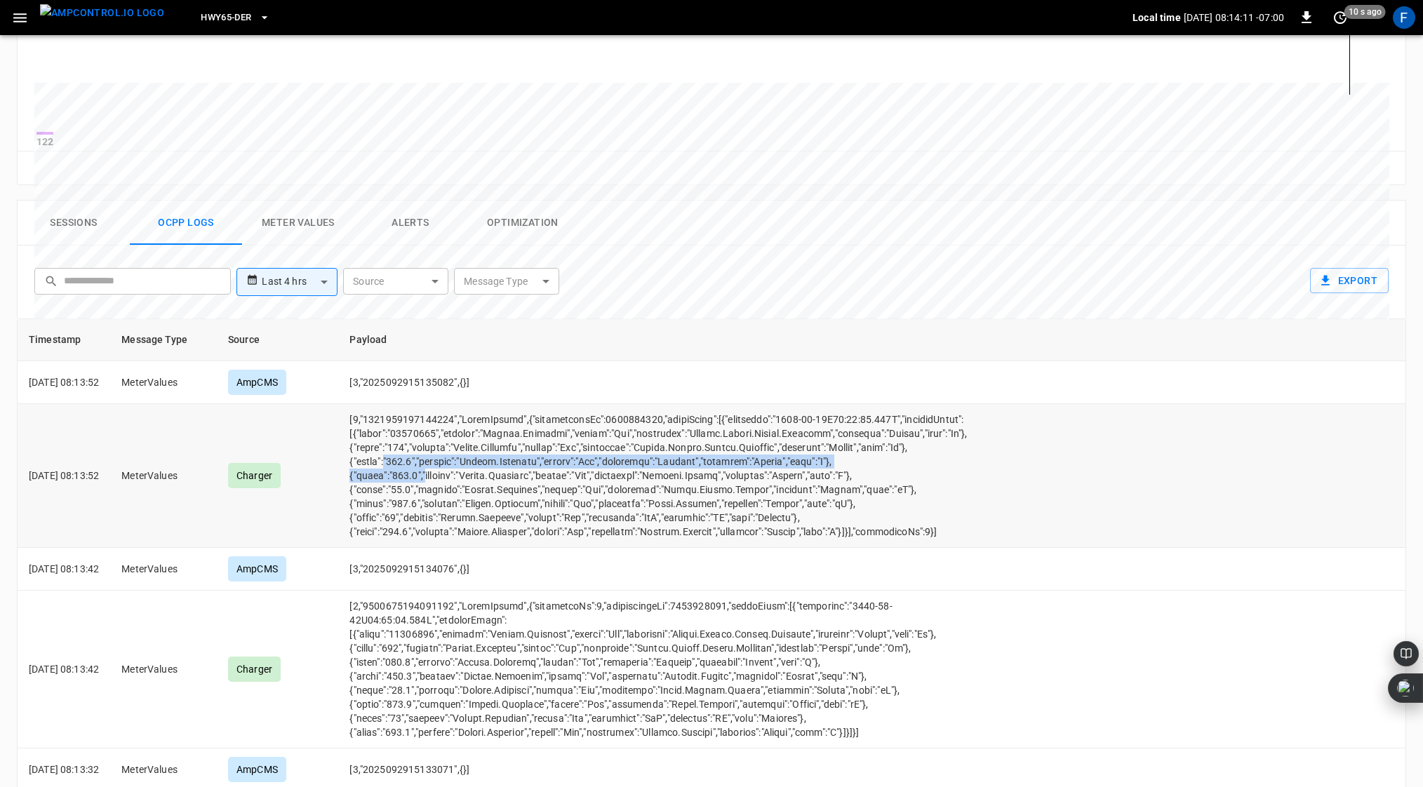
drag, startPoint x: 407, startPoint y: 474, endPoint x: 445, endPoint y: 489, distance: 41.3
click at [445, 489] on td "opcc-messages-table" at bounding box center [673, 476] width 671 height 144
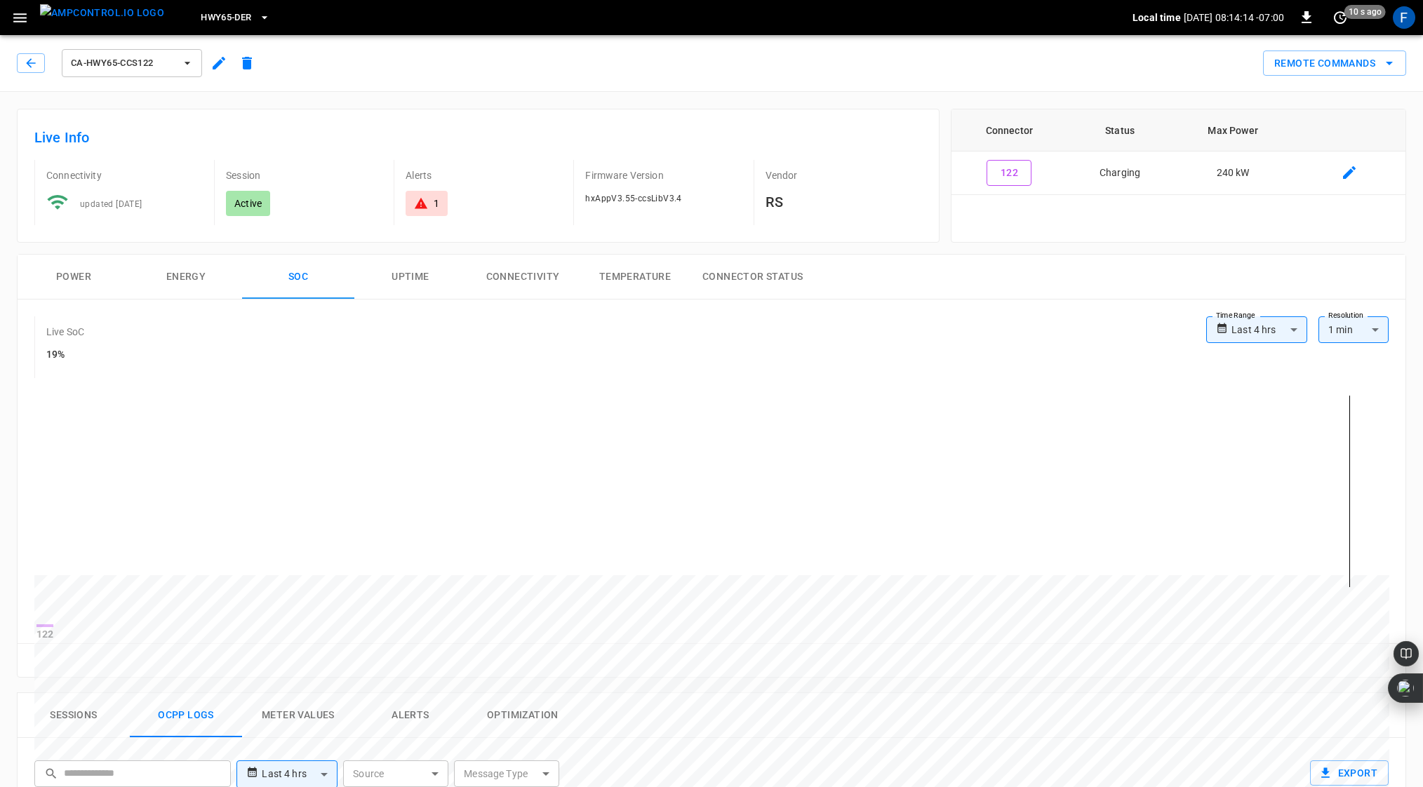
click at [427, 192] on div "1" at bounding box center [426, 203] width 42 height 25
